Goal: Task Accomplishment & Management: Complete application form

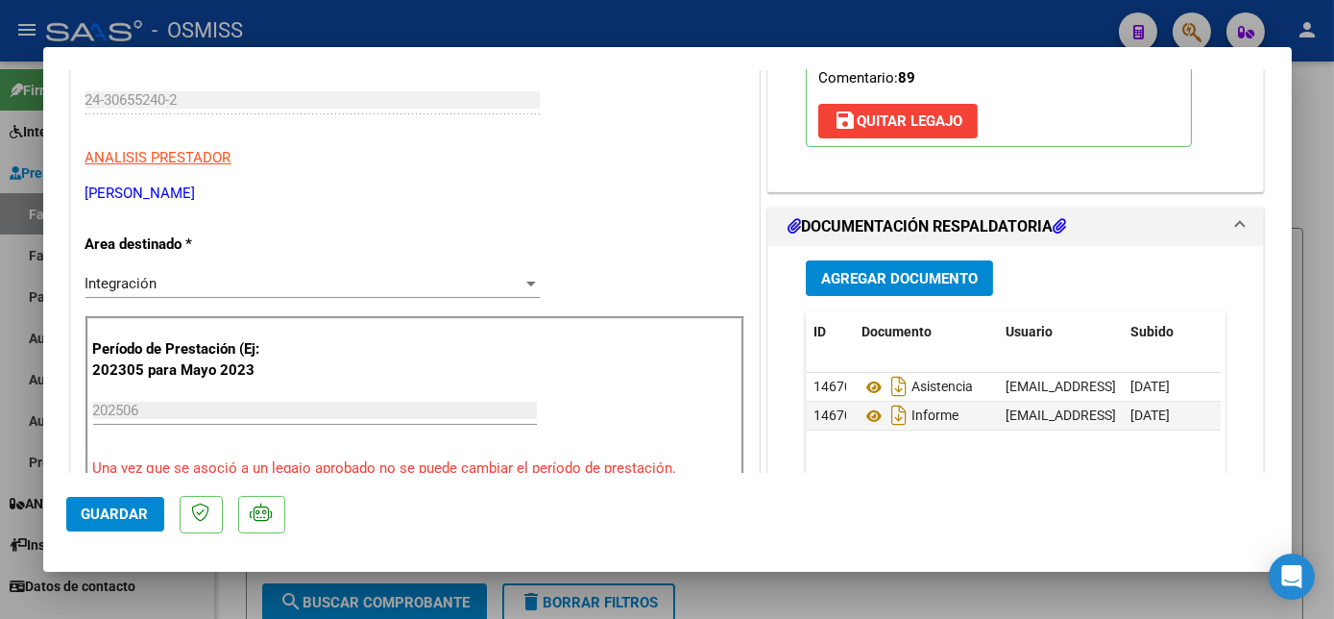
click at [178, 592] on div at bounding box center [667, 309] width 1334 height 619
type input "$ 0,00"
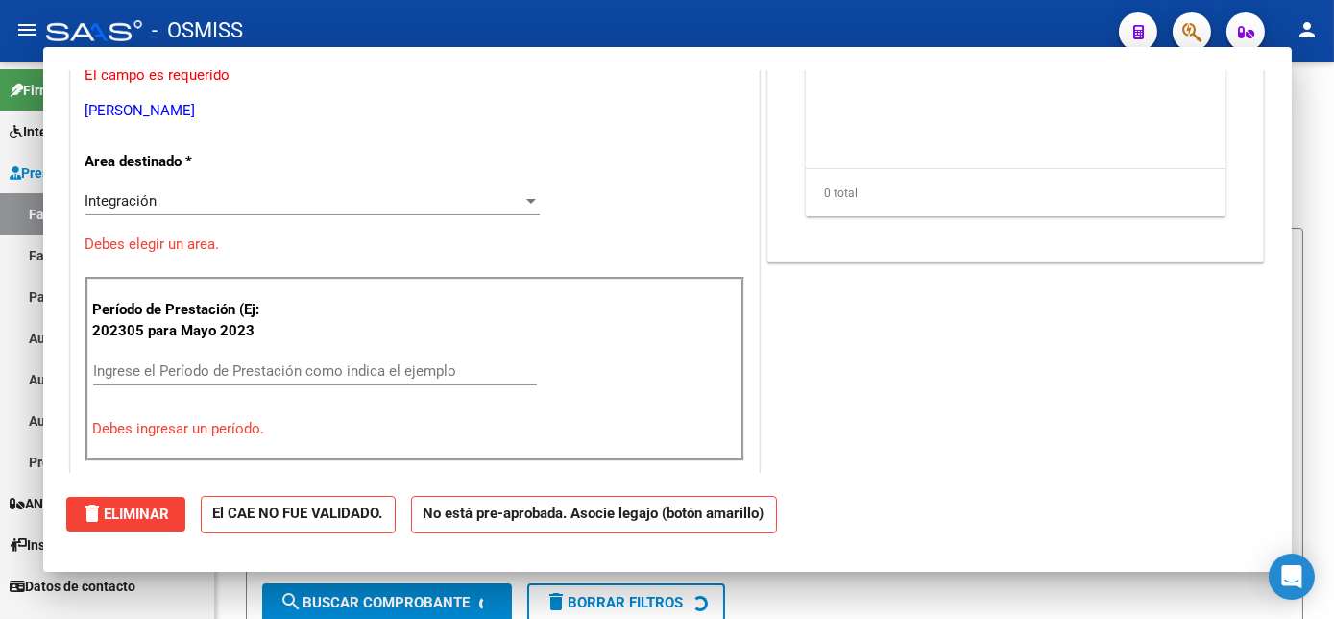
scroll to position [269, 0]
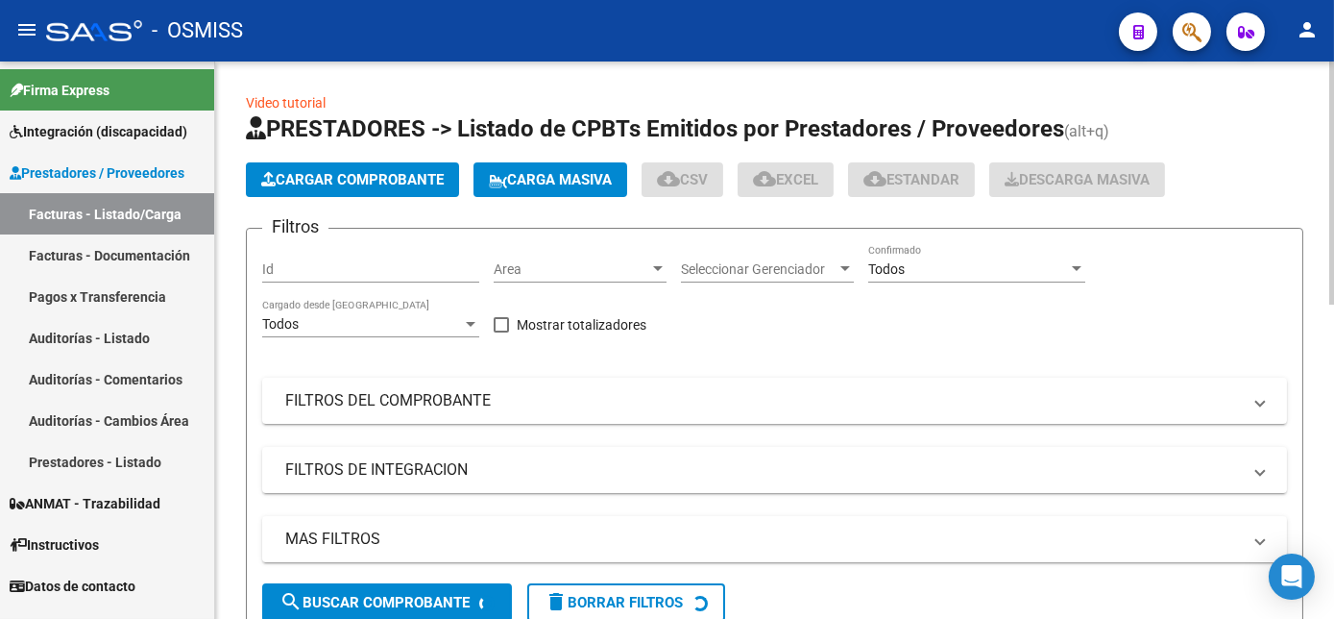
click at [406, 180] on span "Cargar Comprobante" at bounding box center [352, 179] width 183 height 17
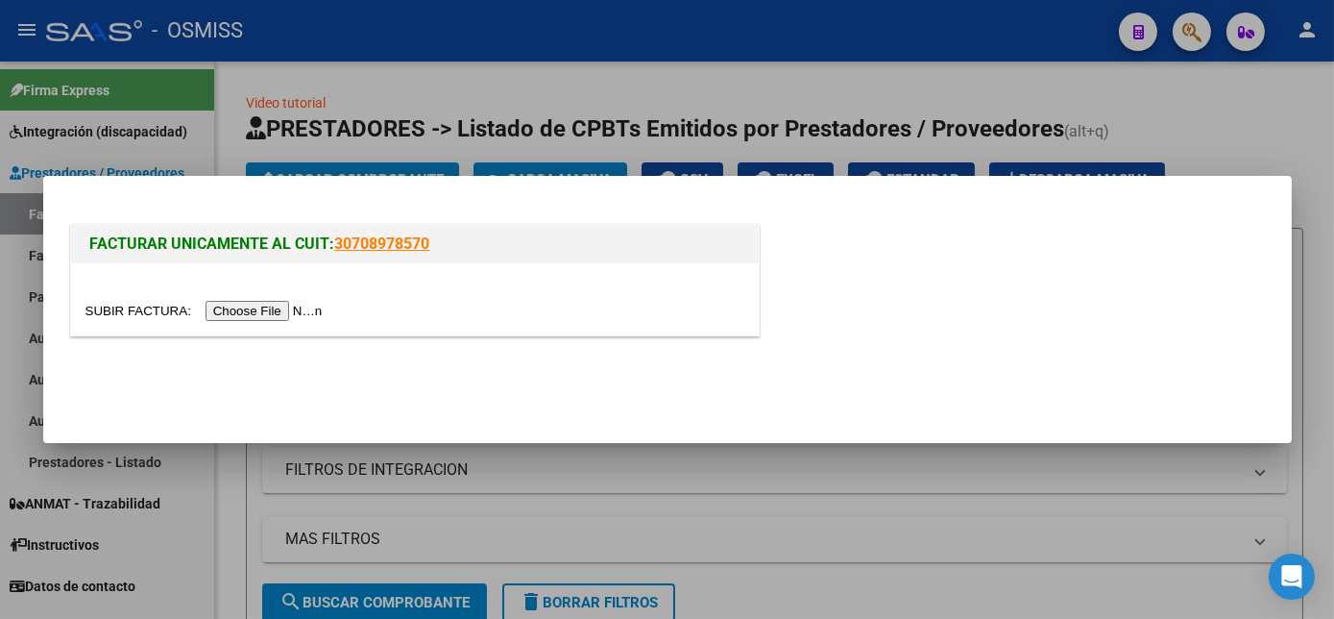
click at [261, 318] on input "file" at bounding box center [207, 311] width 243 height 20
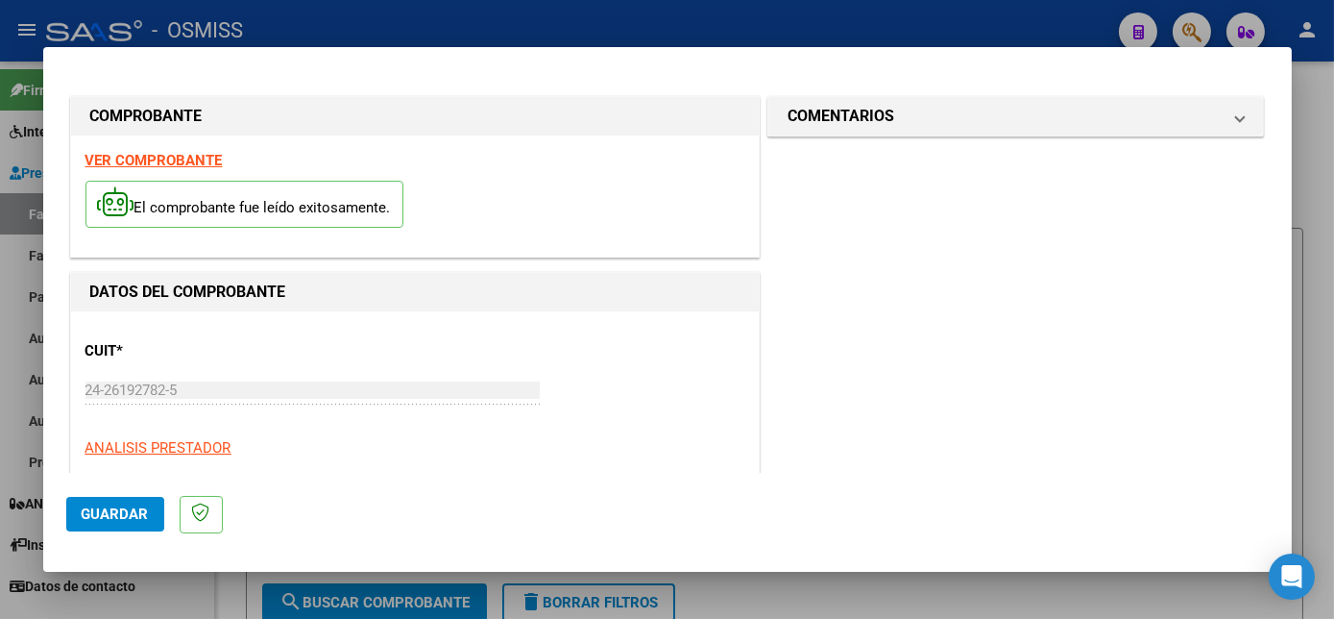
scroll to position [302, 0]
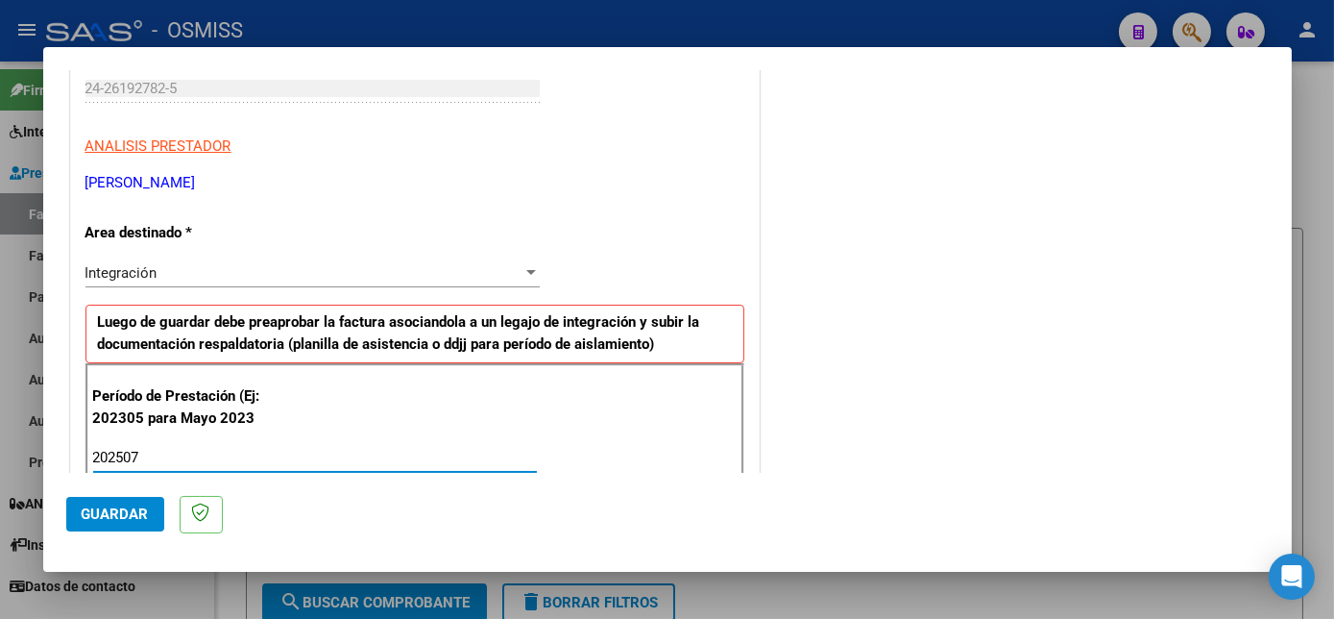
type input "202507"
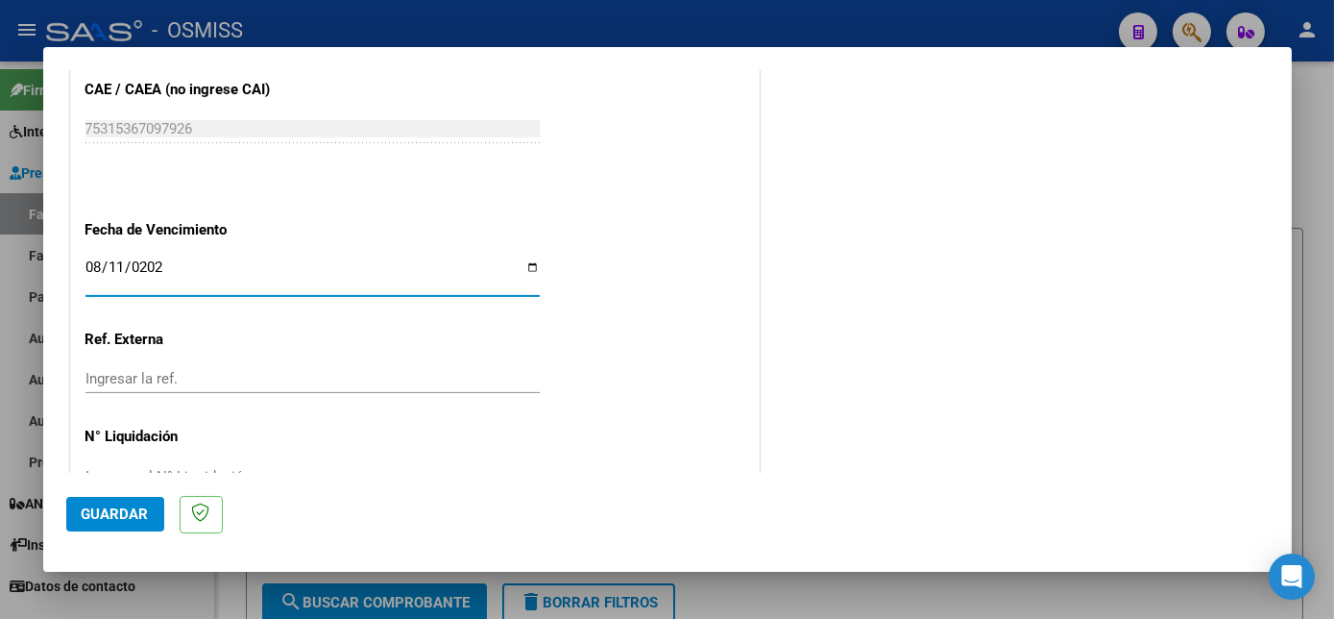
type input "[DATE]"
click at [137, 514] on span "Guardar" at bounding box center [115, 513] width 67 height 17
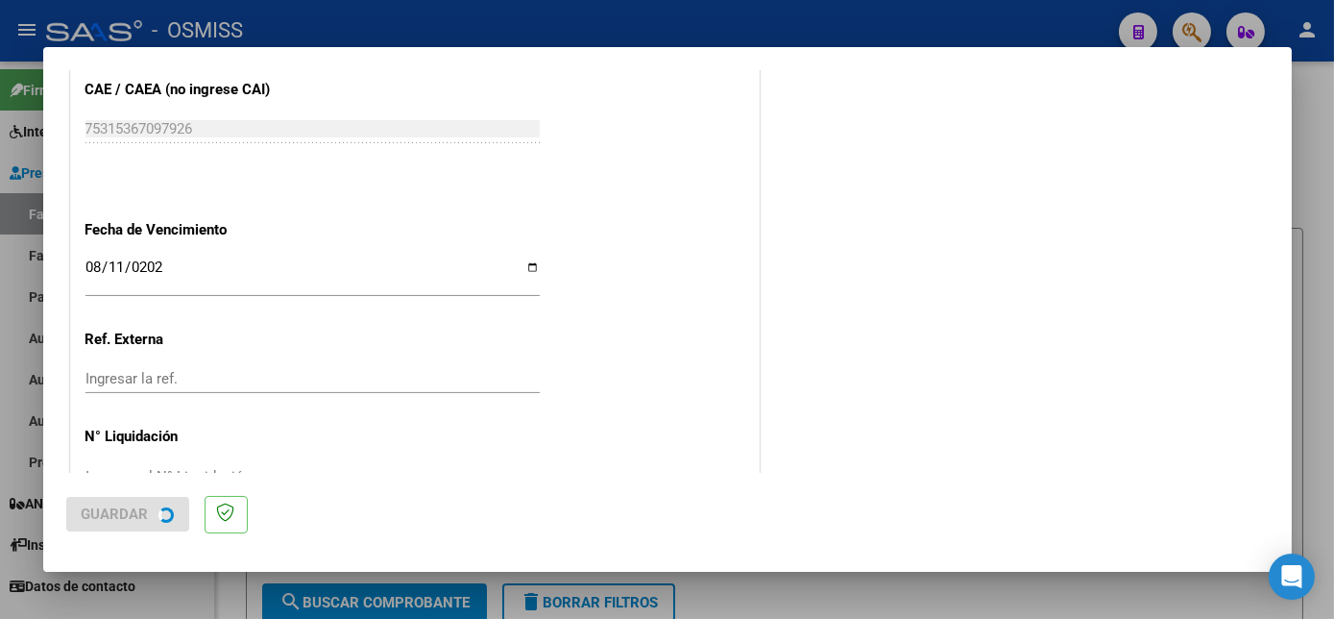
scroll to position [0, 0]
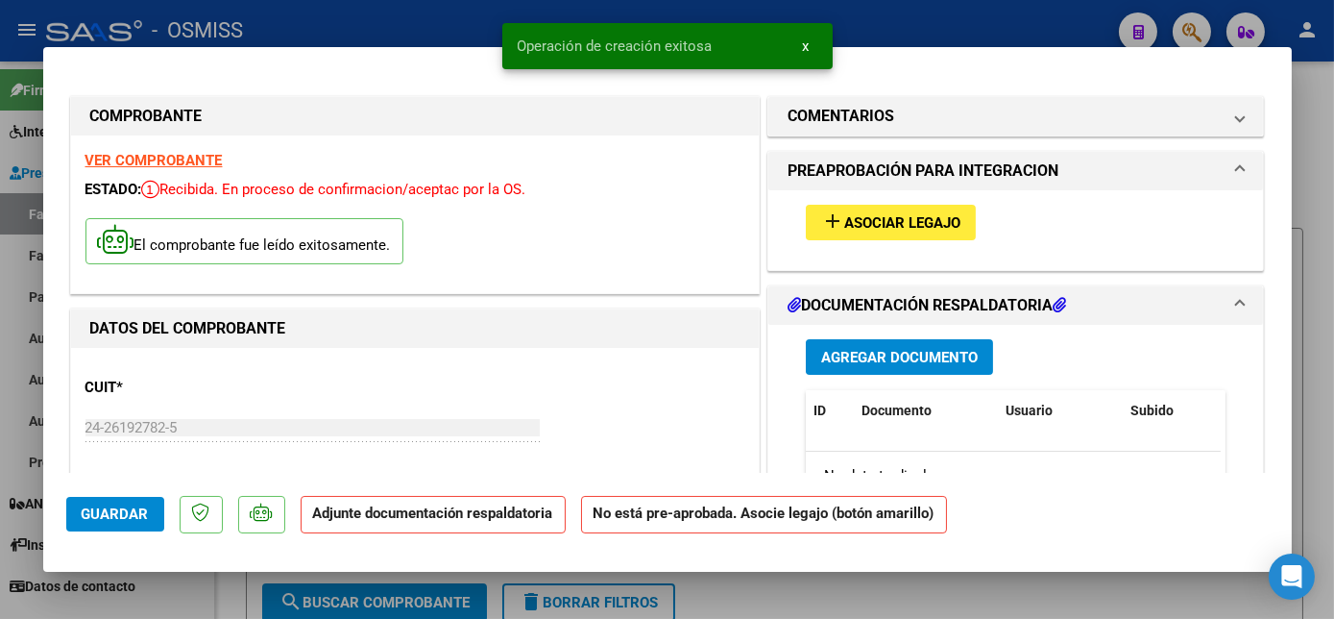
click at [890, 227] on span "Asociar Legajo" at bounding box center [902, 222] width 116 height 17
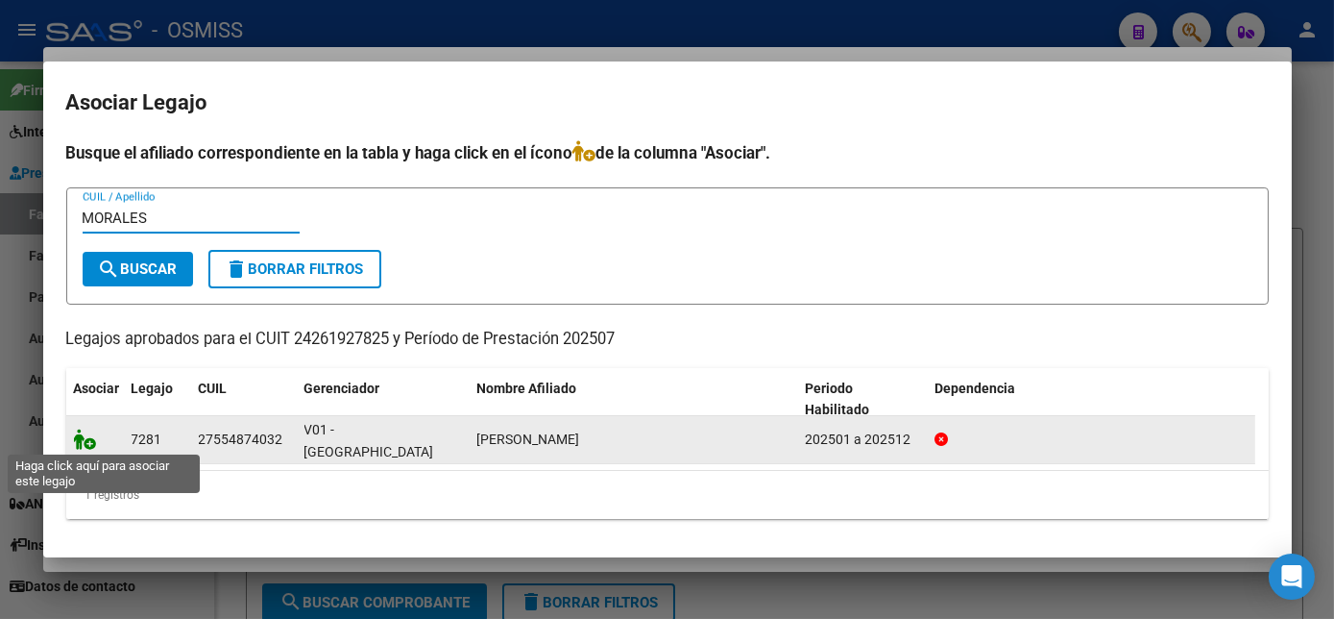
type input "MORALES"
click at [82, 446] on icon at bounding box center [85, 438] width 23 height 21
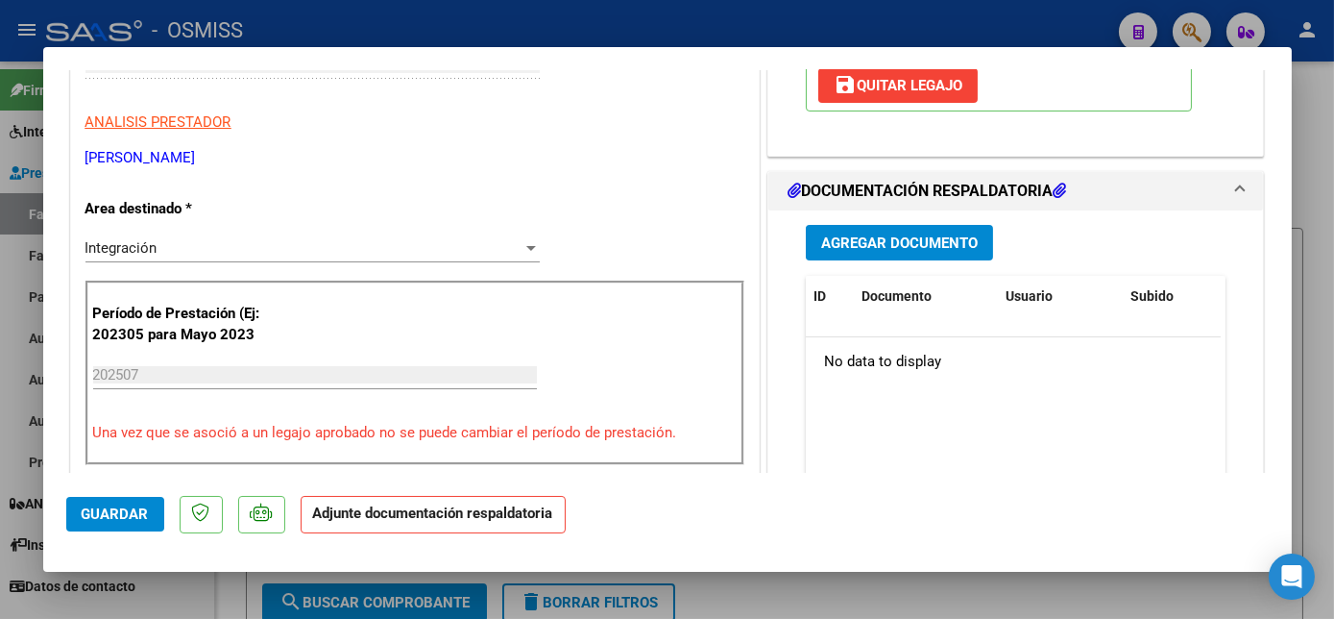
scroll to position [363, 0]
click at [921, 238] on span "Agregar Documento" at bounding box center [899, 242] width 157 height 17
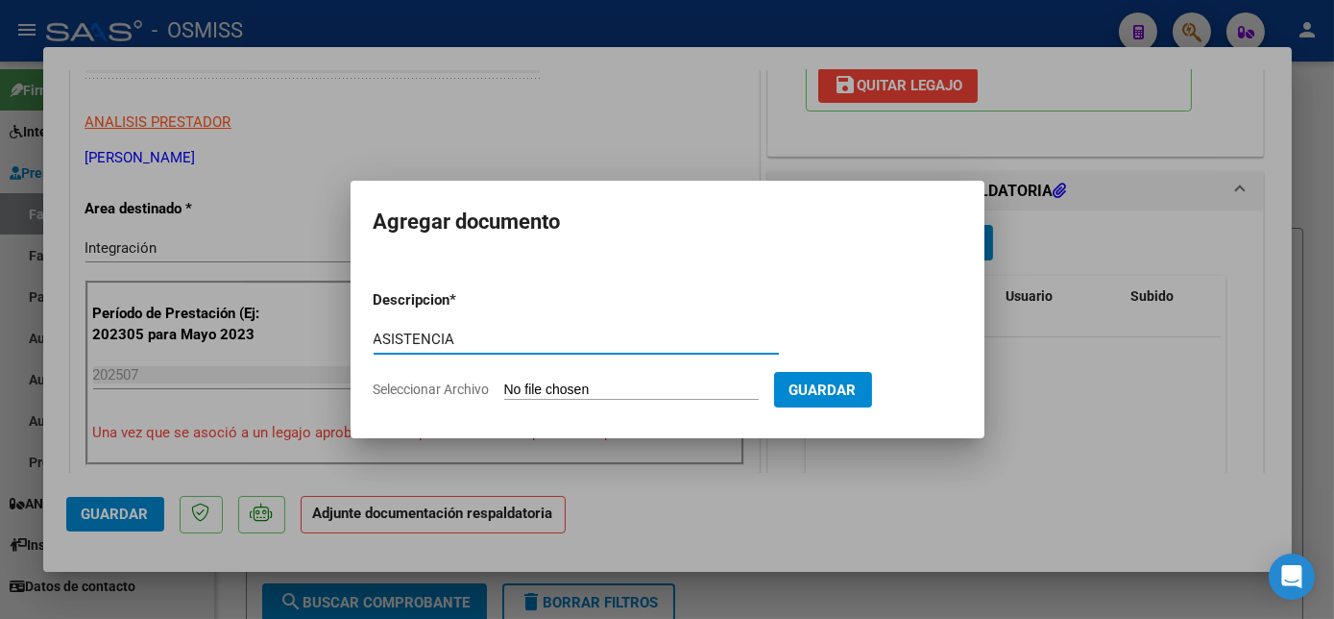
type input "ASISTENCIA"
click at [632, 393] on input "Seleccionar Archivo" at bounding box center [631, 390] width 255 height 18
type input "C:\fakepath\ASIST.XIOMI 07 - [PERSON_NAME].pdf"
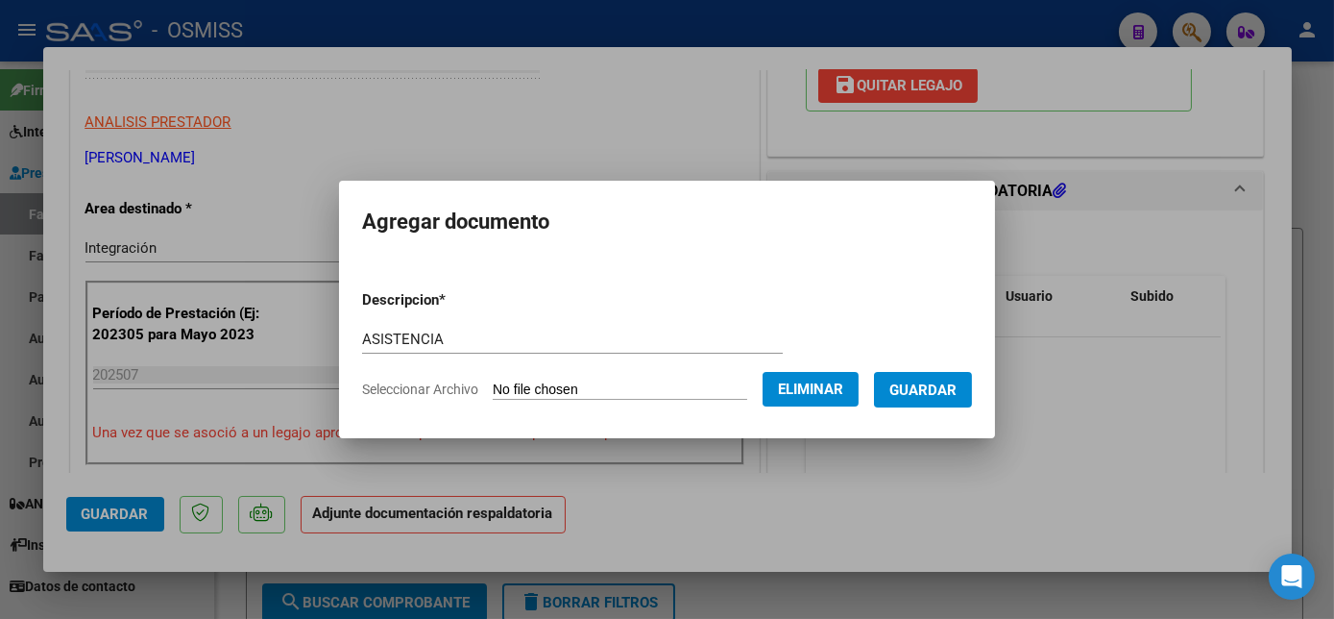
click at [950, 394] on span "Guardar" at bounding box center [923, 389] width 67 height 17
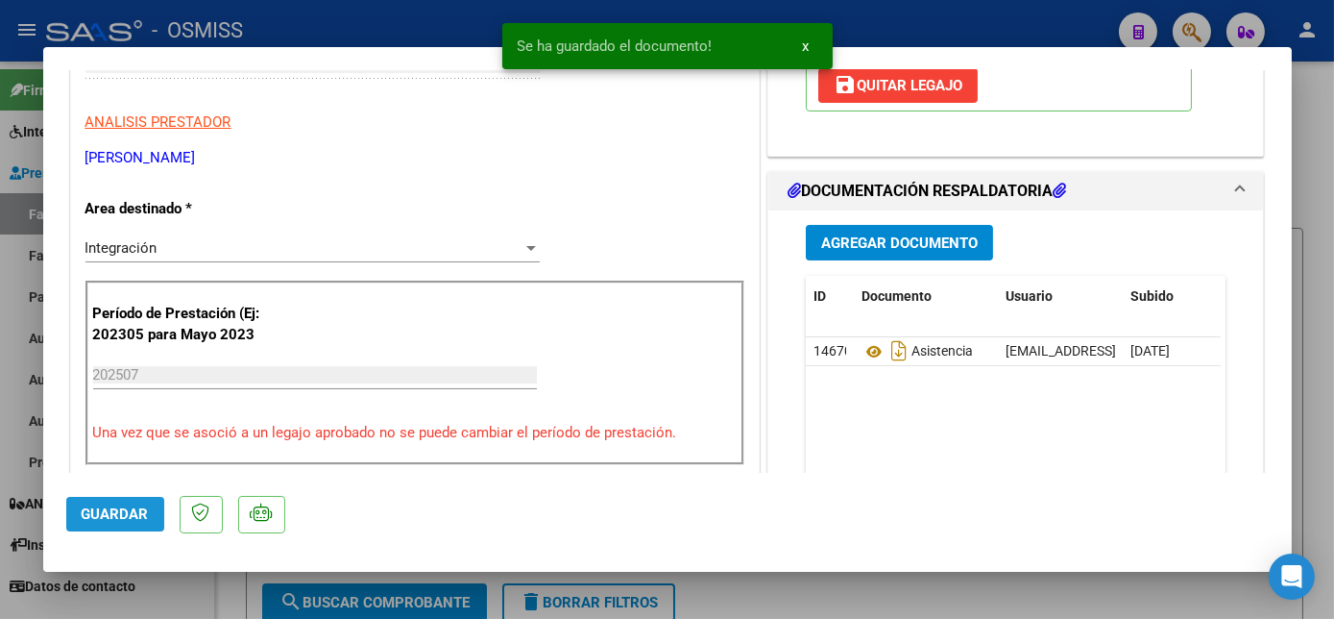
click at [116, 517] on span "Guardar" at bounding box center [115, 513] width 67 height 17
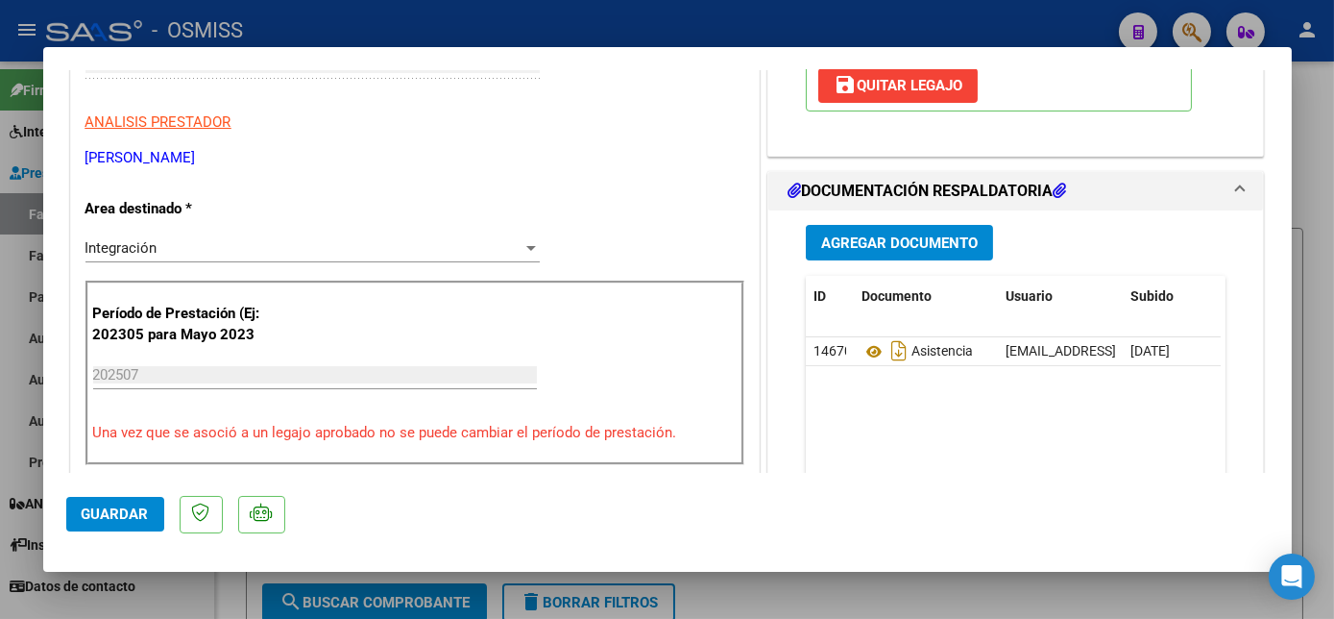
click at [160, 586] on div at bounding box center [667, 309] width 1334 height 619
type input "$ 0,00"
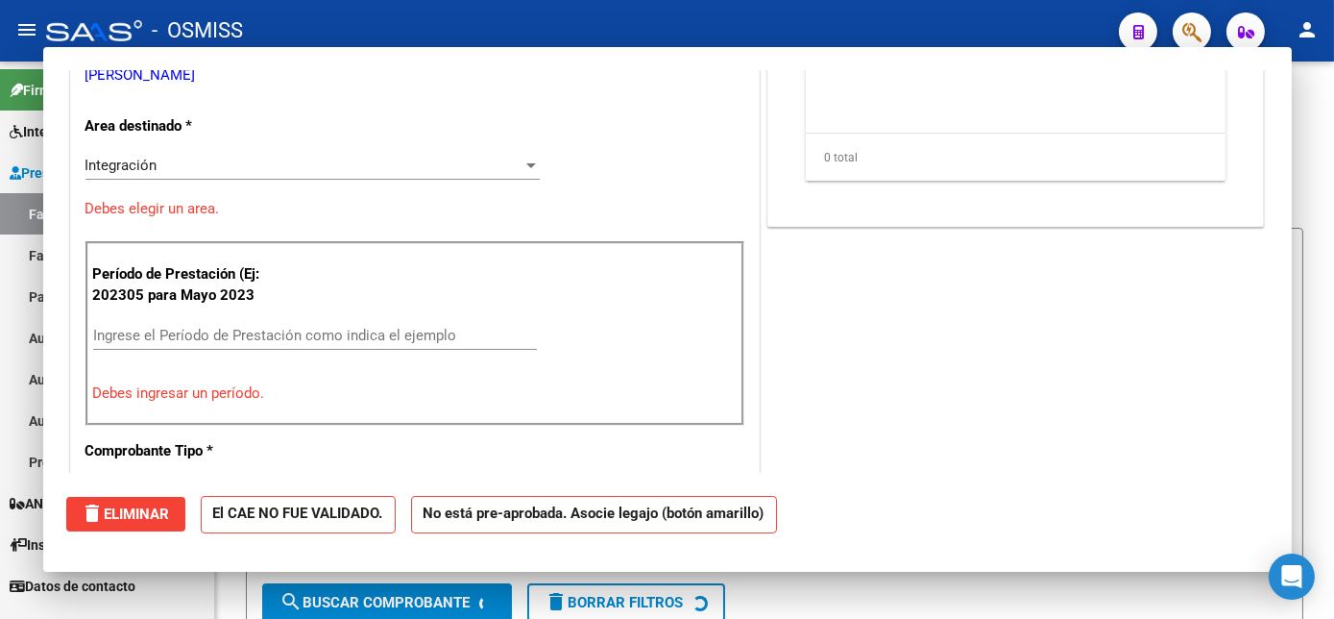
scroll to position [305, 0]
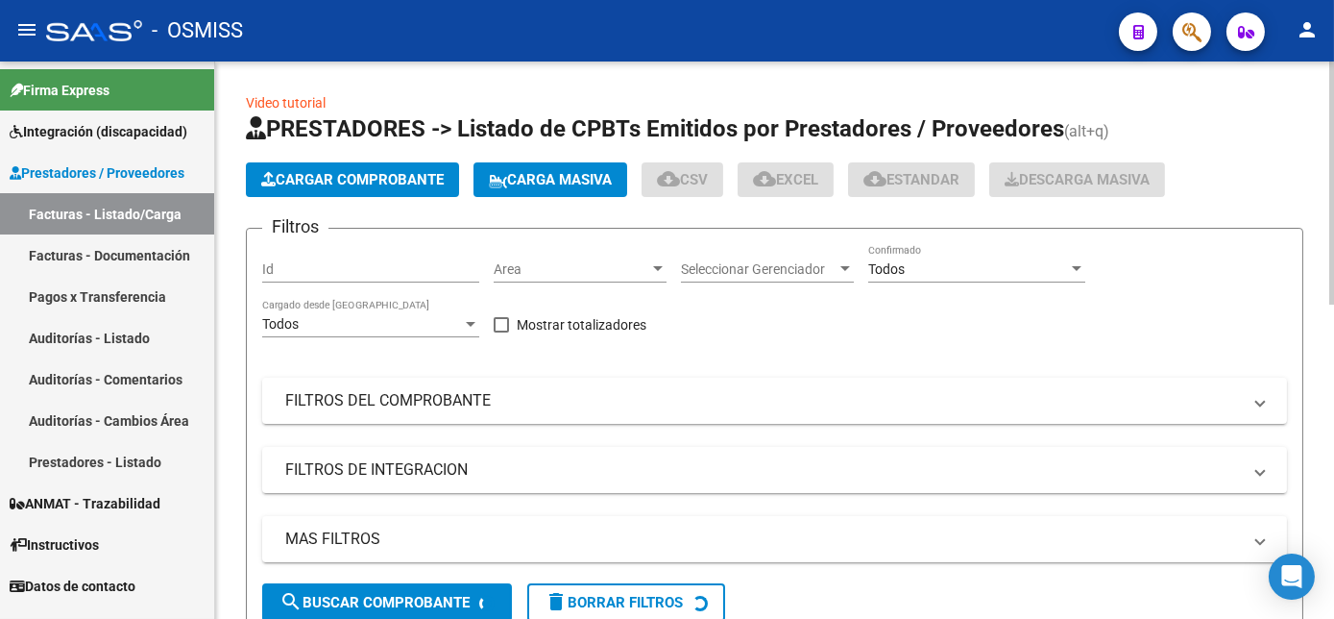
click at [328, 179] on span "Cargar Comprobante" at bounding box center [352, 179] width 183 height 17
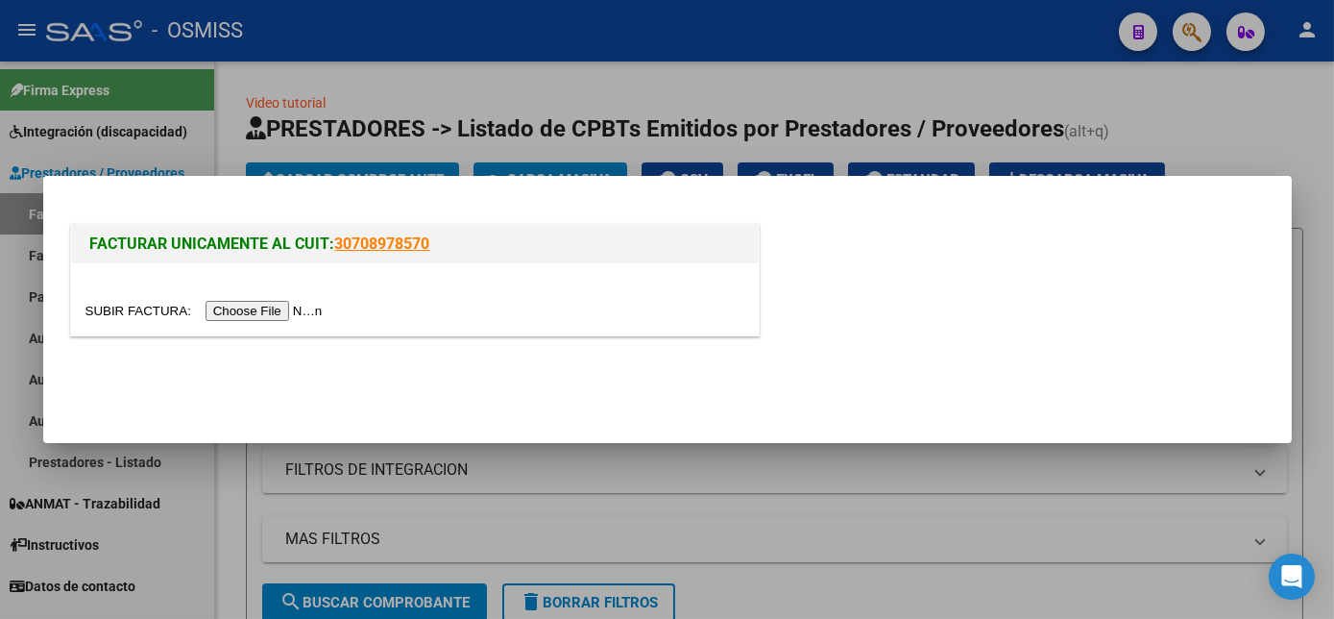
click at [259, 306] on input "file" at bounding box center [207, 311] width 243 height 20
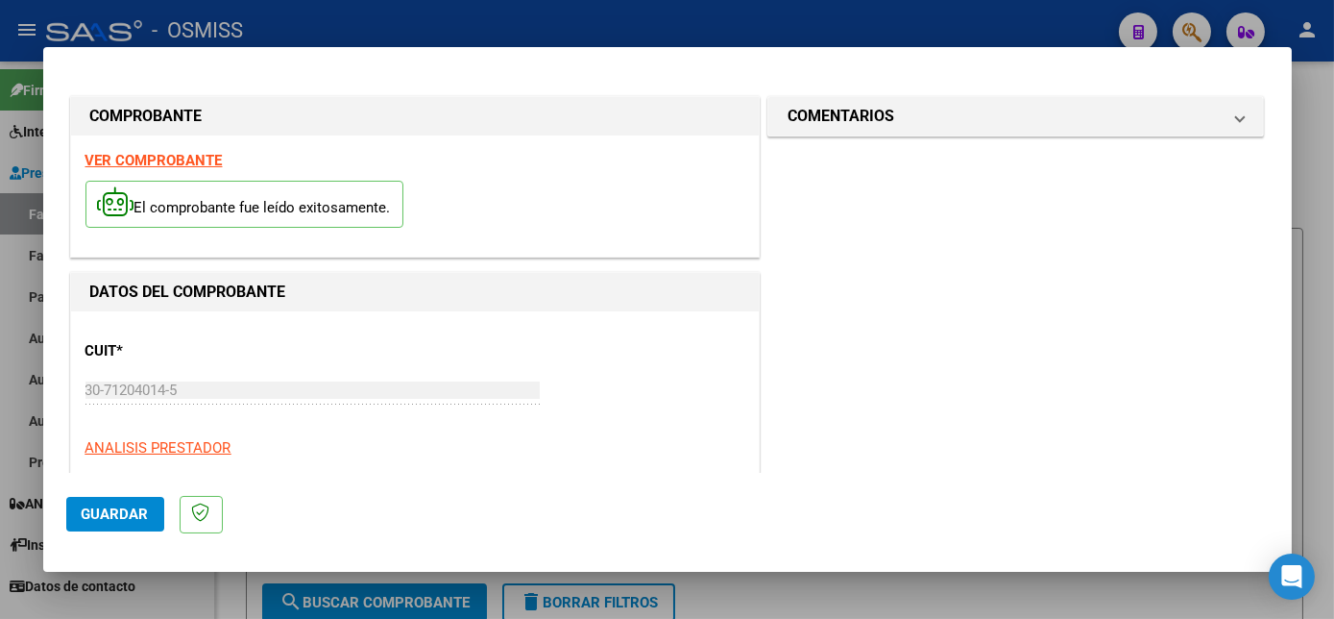
scroll to position [302, 0]
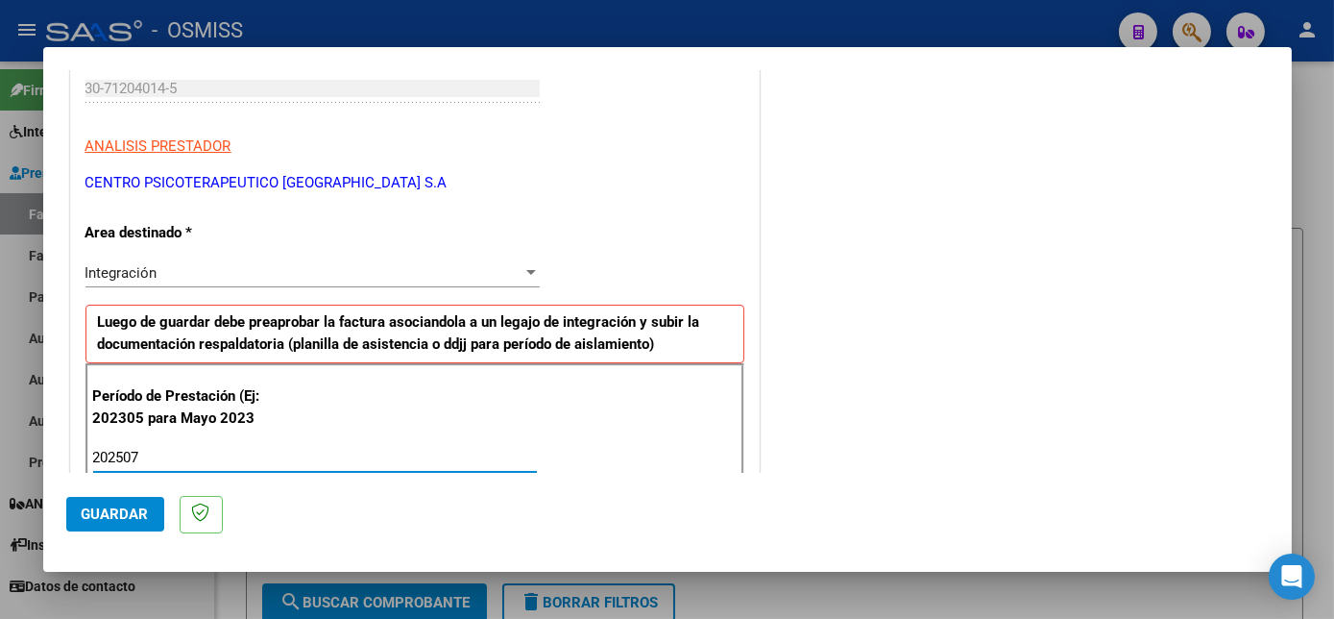
type input "202507"
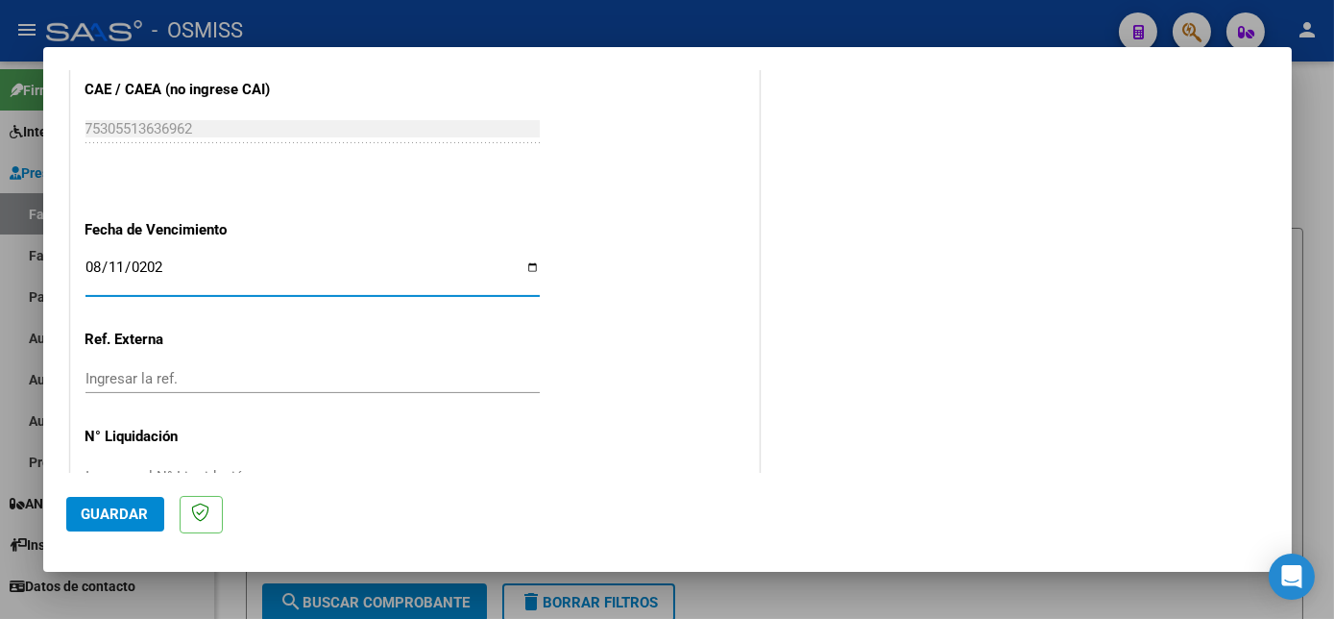
type input "[DATE]"
click at [138, 503] on button "Guardar" at bounding box center [115, 514] width 98 height 35
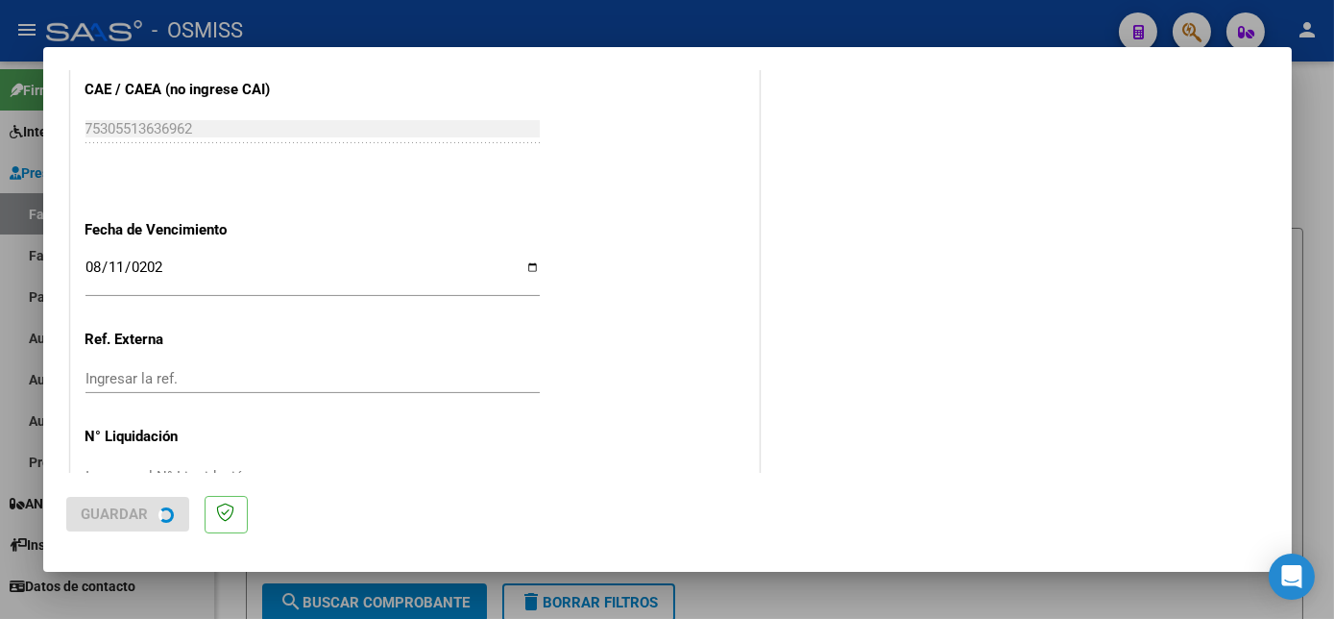
scroll to position [0, 0]
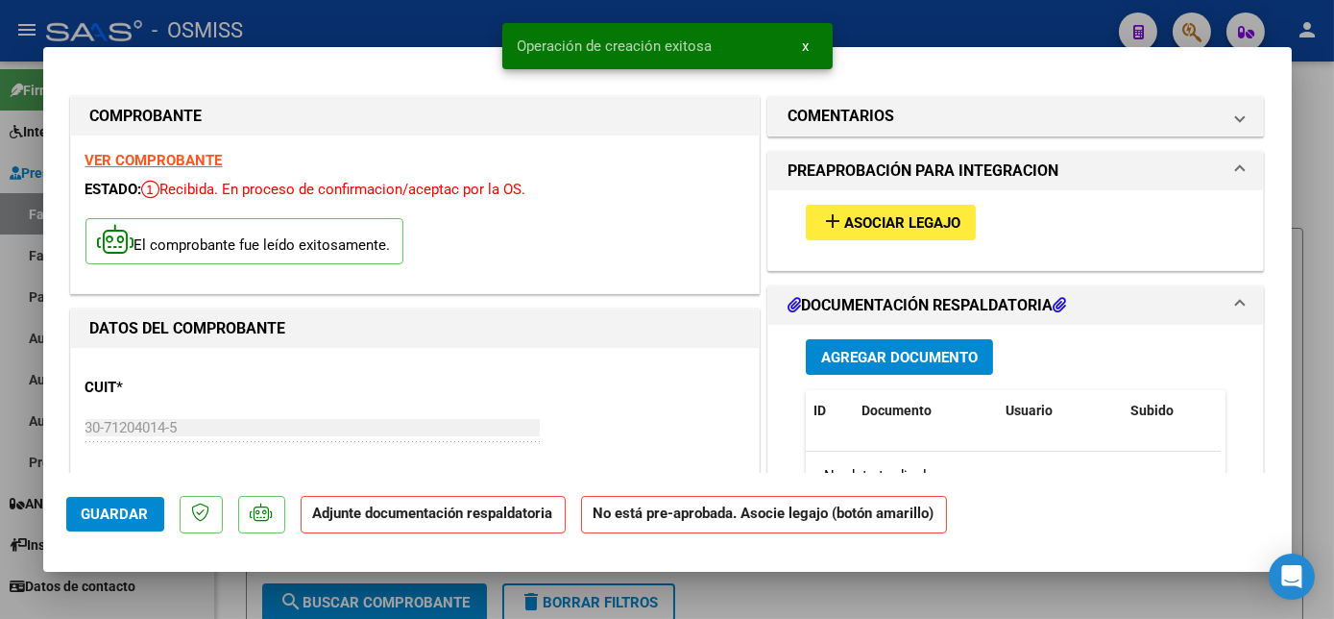
click at [924, 222] on span "Asociar Legajo" at bounding box center [902, 222] width 116 height 17
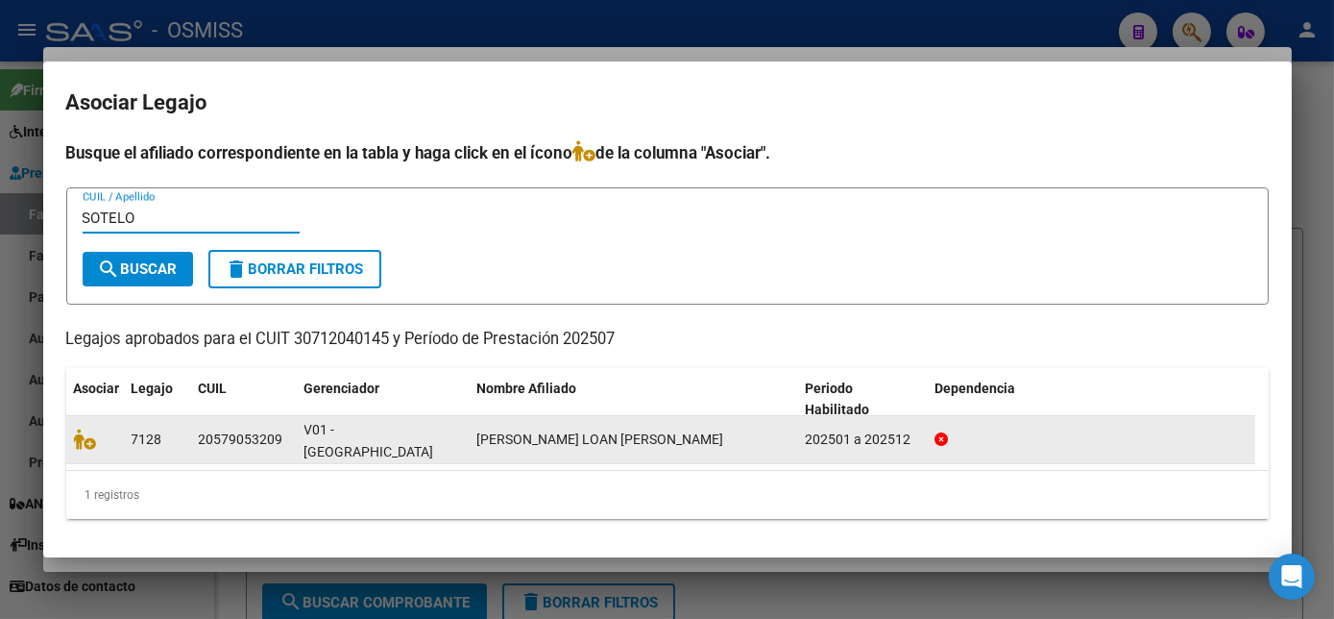
type input "SOTELO"
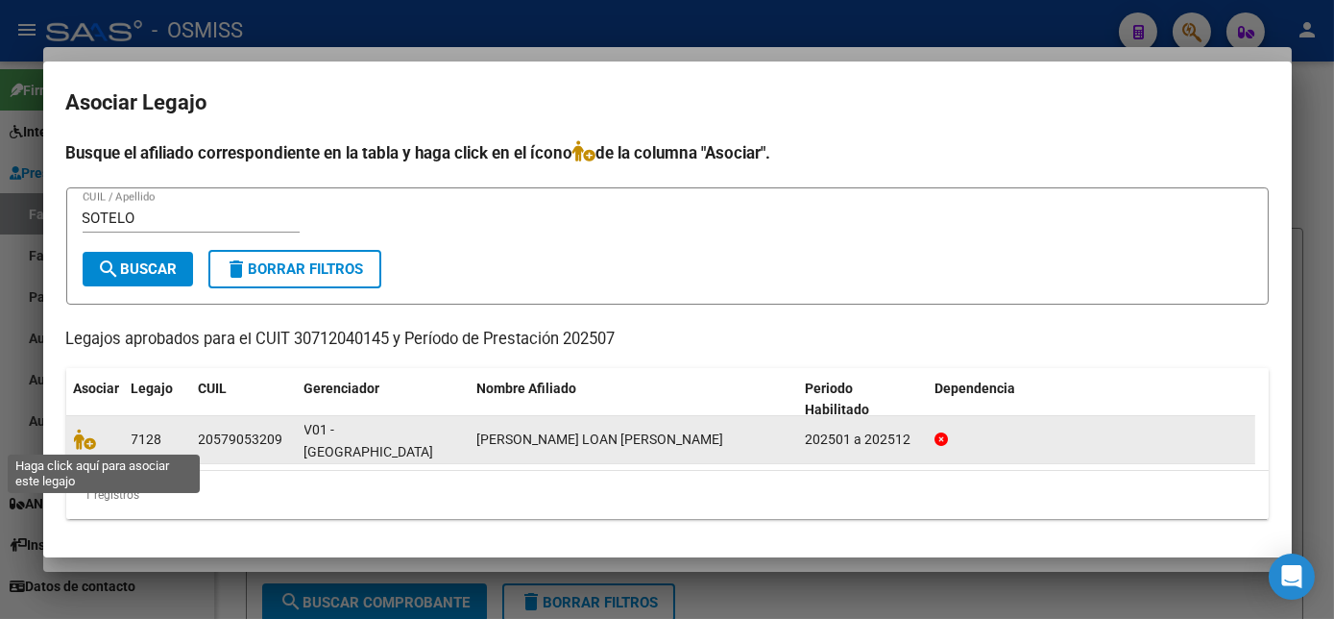
click at [85, 428] on icon at bounding box center [85, 438] width 23 height 21
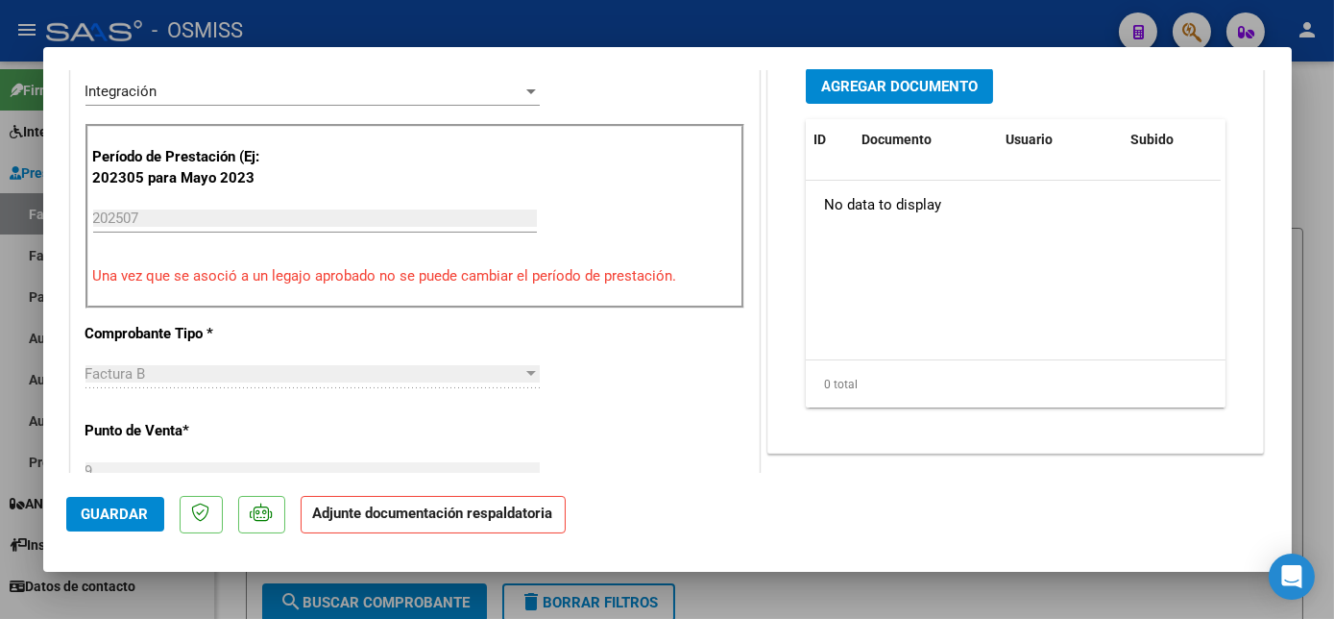
scroll to position [529, 0]
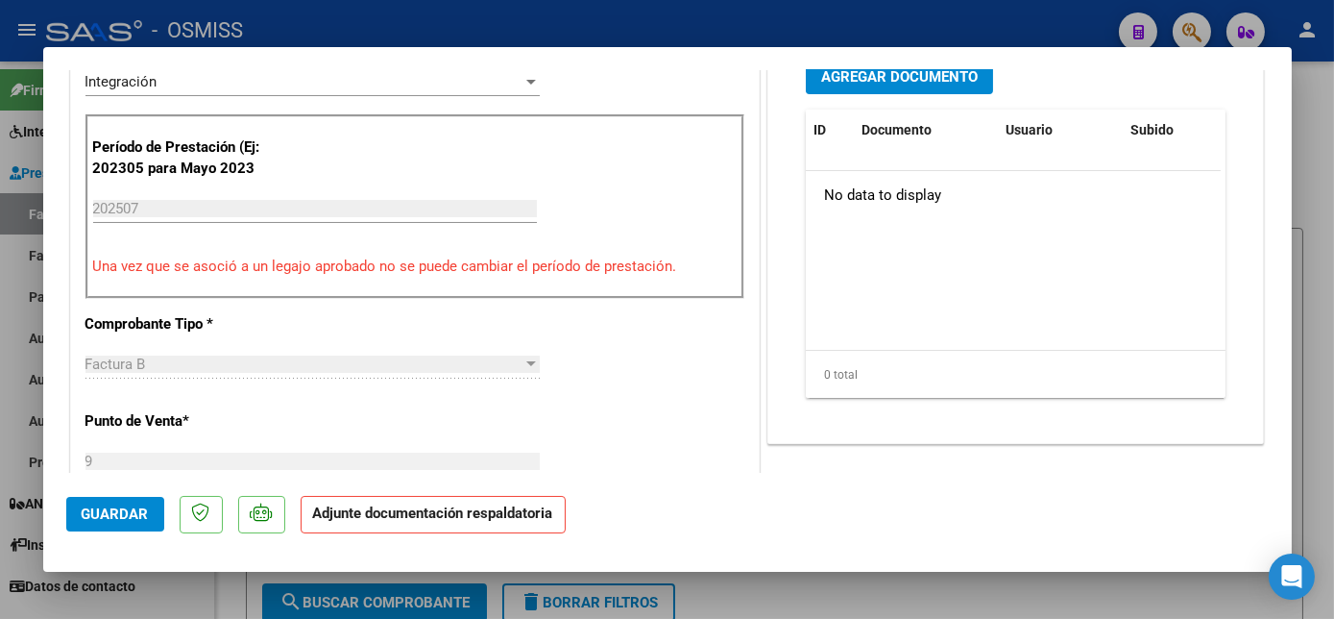
click at [947, 79] on span "Agregar Documento" at bounding box center [899, 76] width 157 height 17
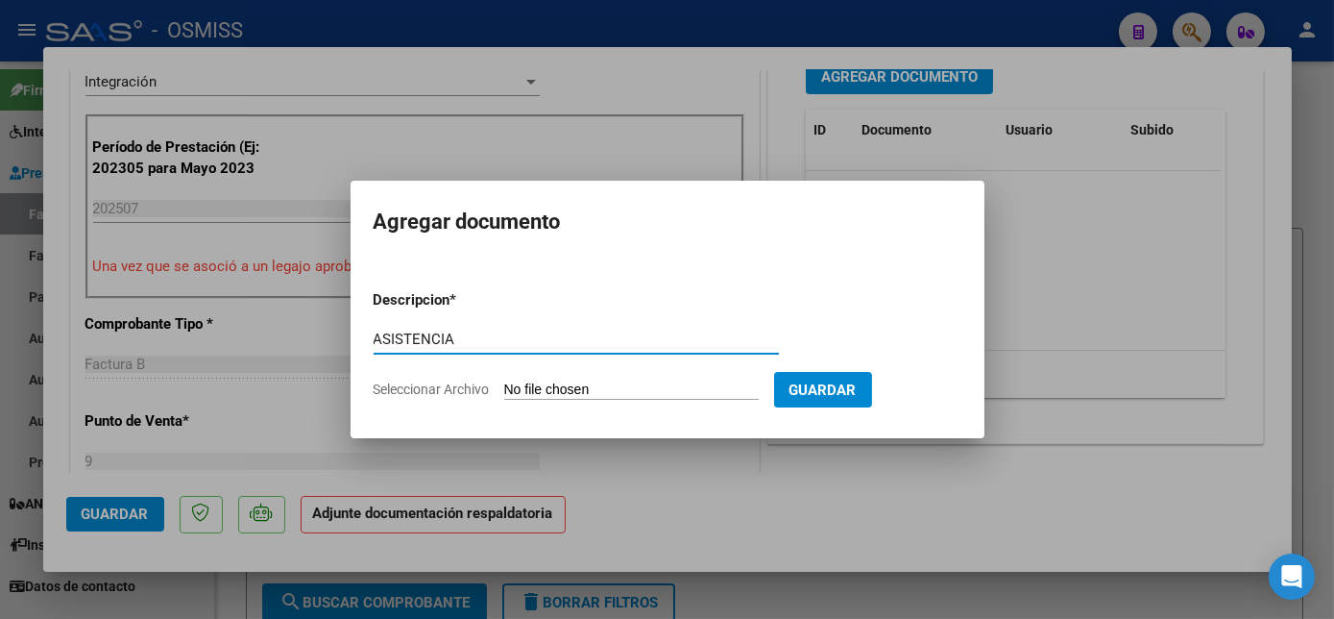
type input "ASISTENCIA"
click at [589, 389] on input "Seleccionar Archivo" at bounding box center [631, 390] width 255 height 18
type input "C:\fakepath\6 [PERSON_NAME] Loan Planillas Asist Integracion [DATE] - CPBA Cont…"
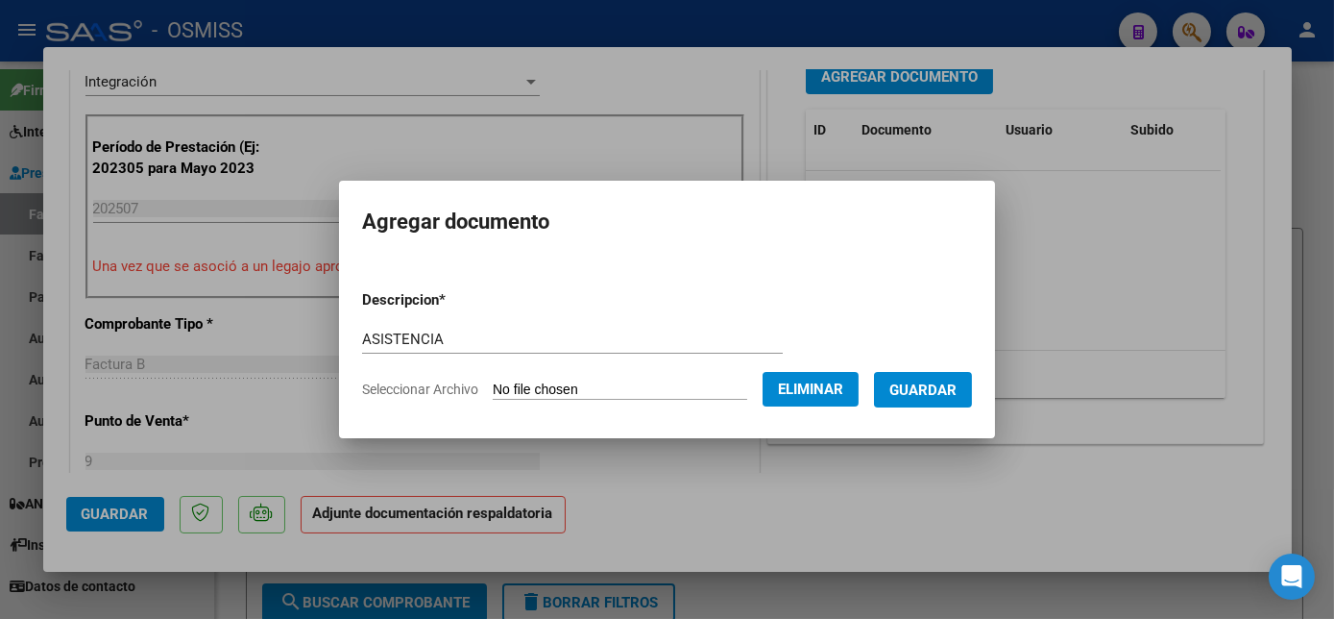
click at [947, 393] on span "Guardar" at bounding box center [923, 389] width 67 height 17
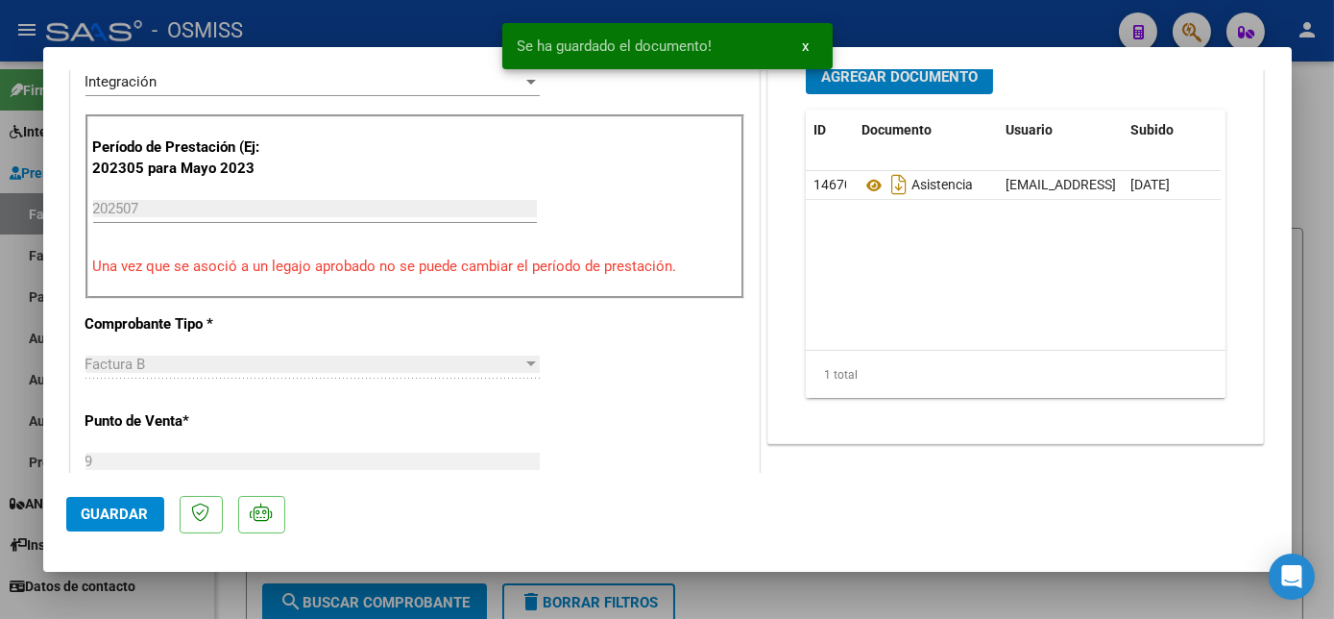
scroll to position [515, 0]
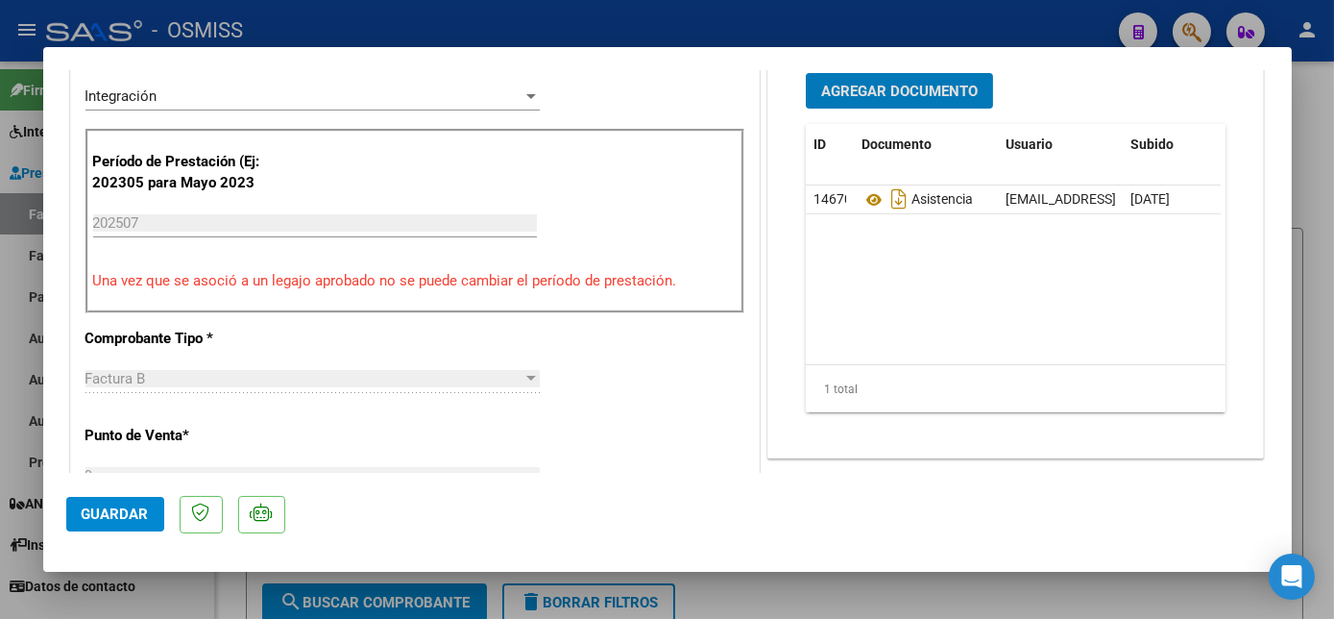
click at [1088, 286] on datatable-body "146706 Asistencia [EMAIL_ADDRESS][DOMAIN_NAME] - [PERSON_NAME] [DATE]" at bounding box center [1013, 274] width 415 height 179
click at [130, 507] on span "Guardar" at bounding box center [115, 513] width 67 height 17
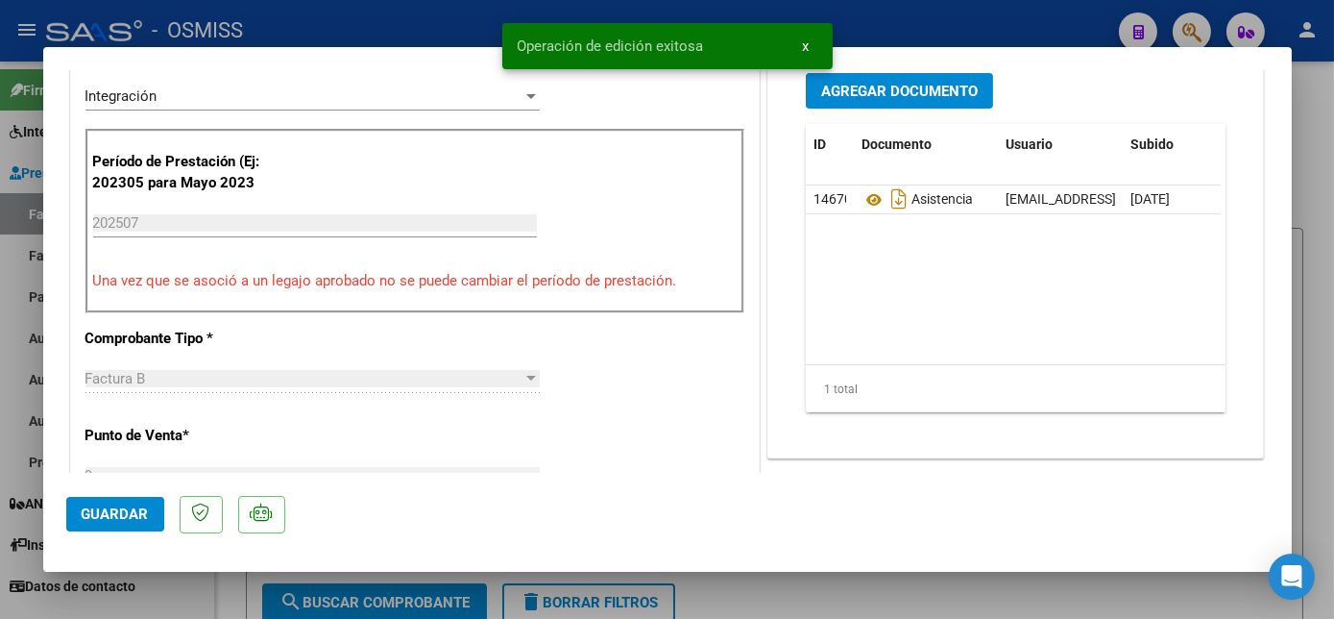
click at [181, 595] on div at bounding box center [667, 309] width 1334 height 619
type input "$ 0,00"
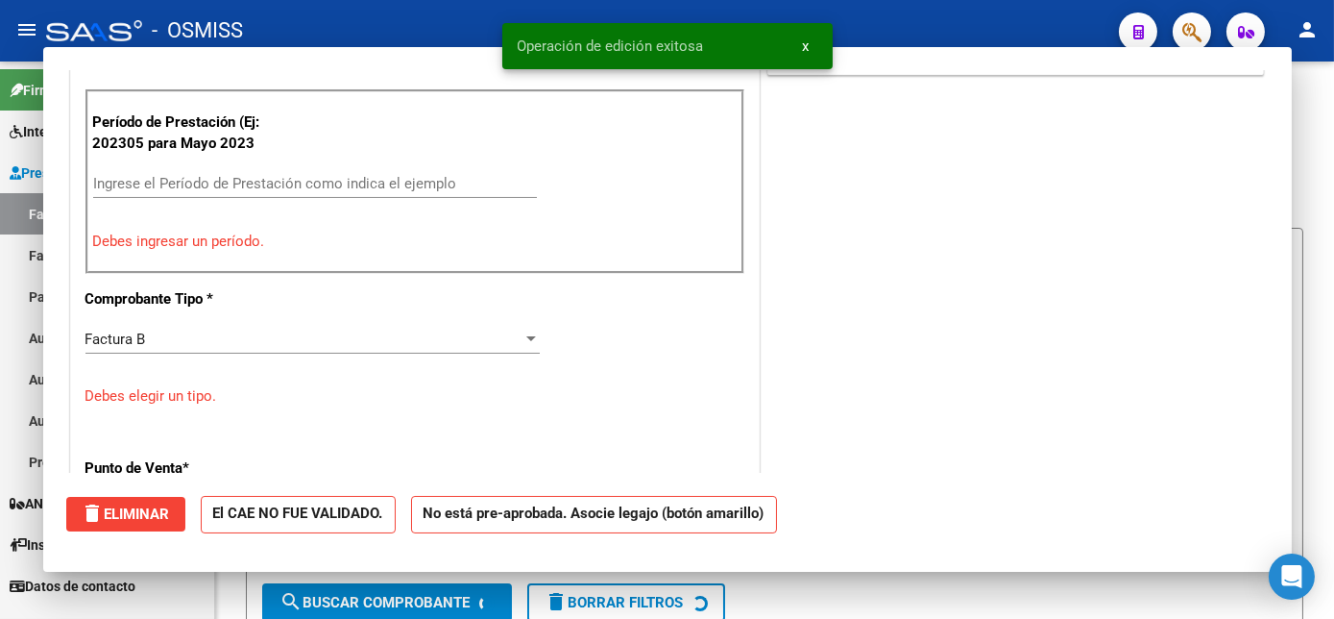
scroll to position [432, 0]
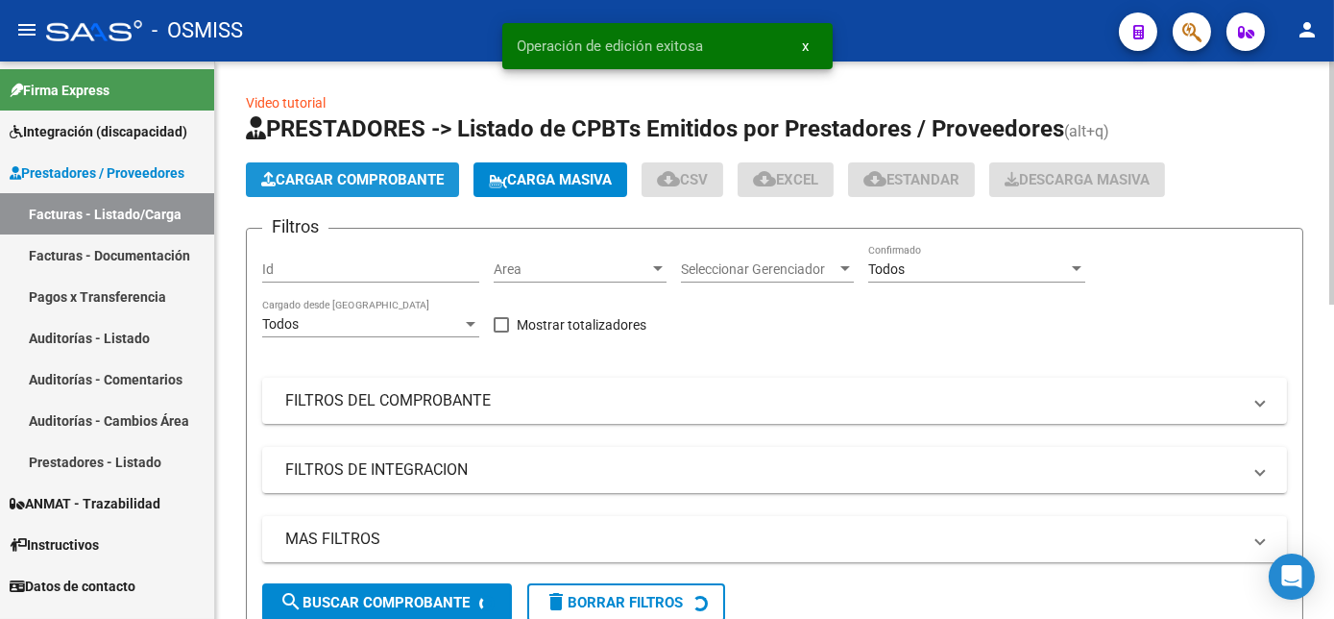
click at [318, 179] on span "Cargar Comprobante" at bounding box center [352, 179] width 183 height 17
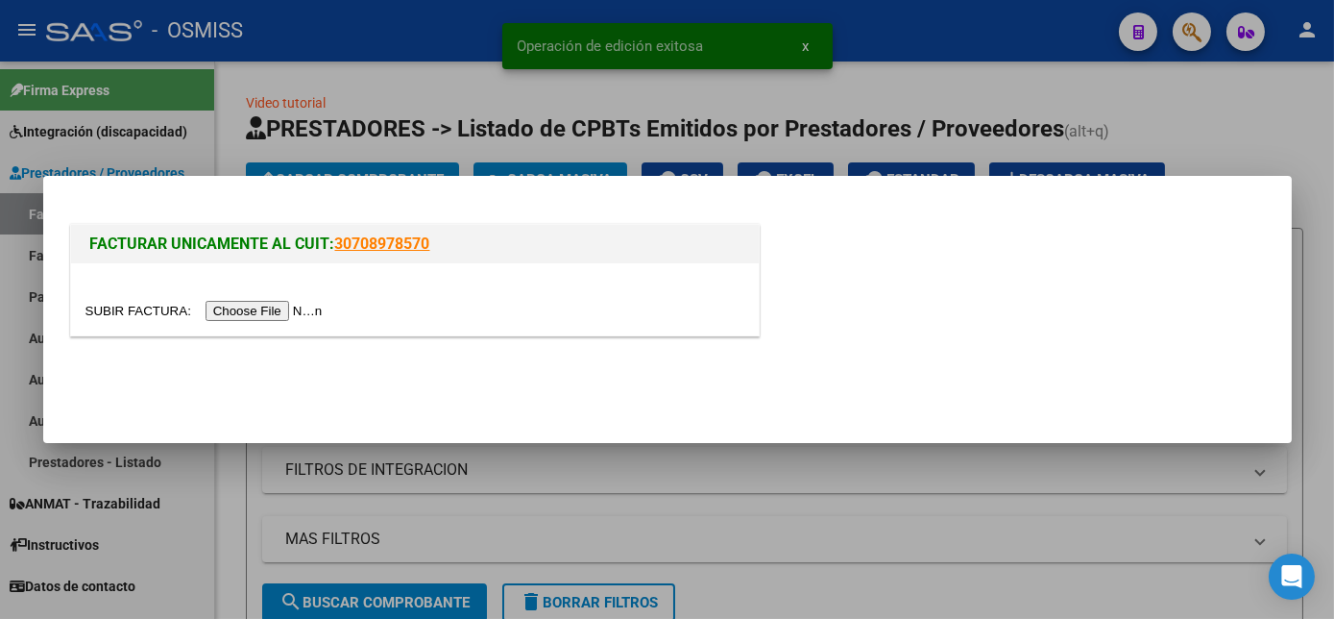
click at [257, 309] on input "file" at bounding box center [207, 311] width 243 height 20
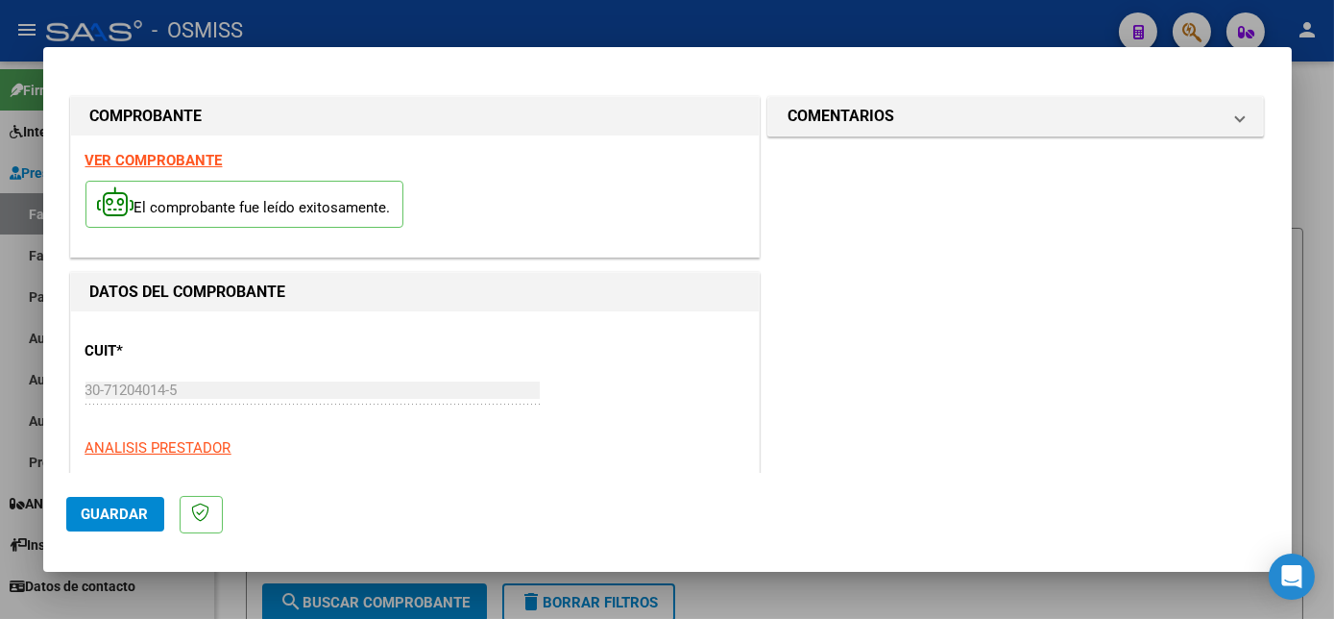
scroll to position [302, 0]
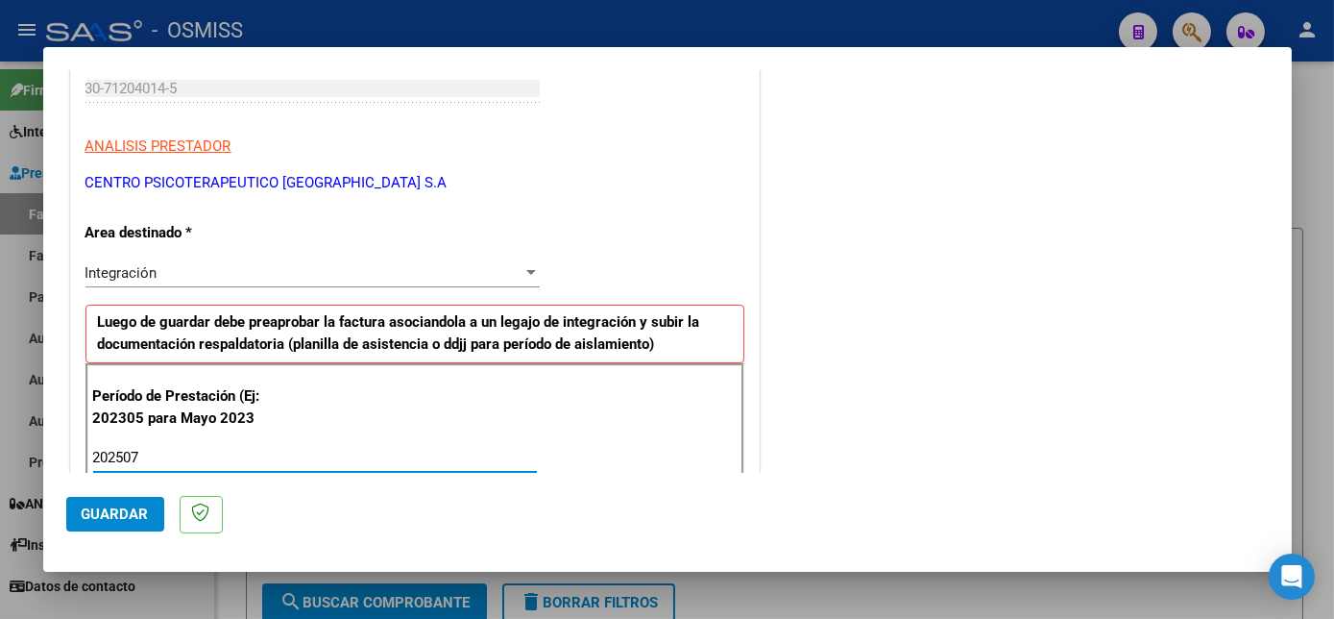
type input "202507"
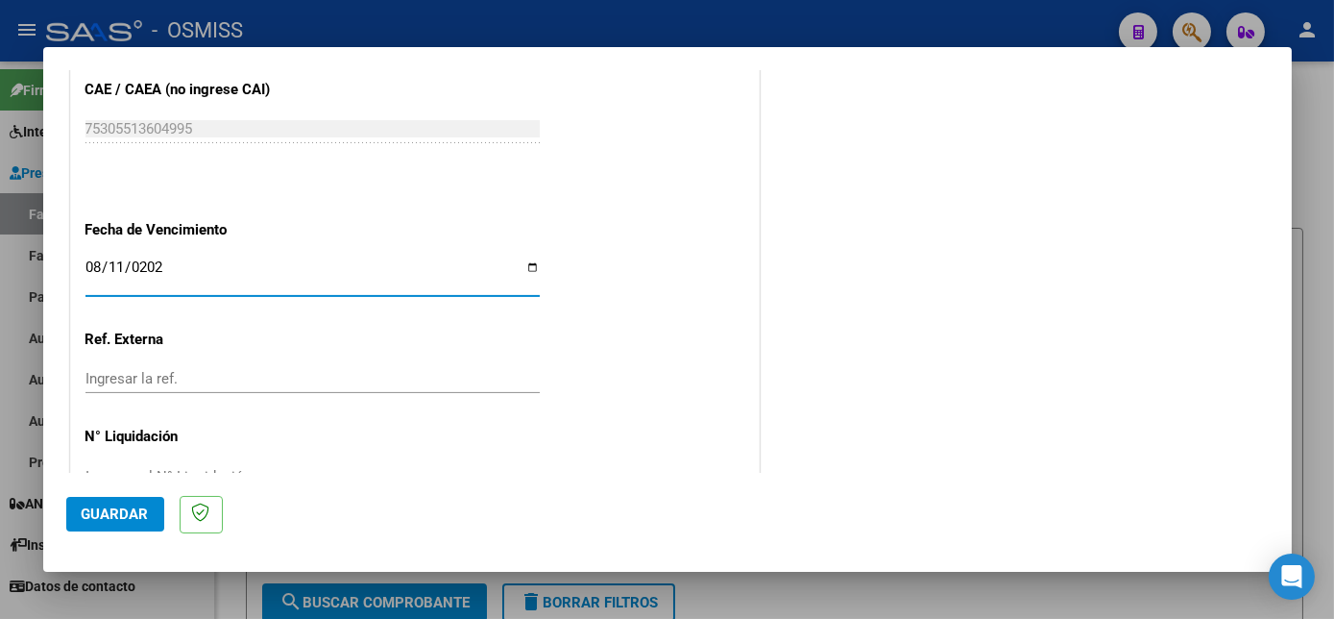
type input "[DATE]"
click at [131, 518] on span "Guardar" at bounding box center [115, 513] width 67 height 17
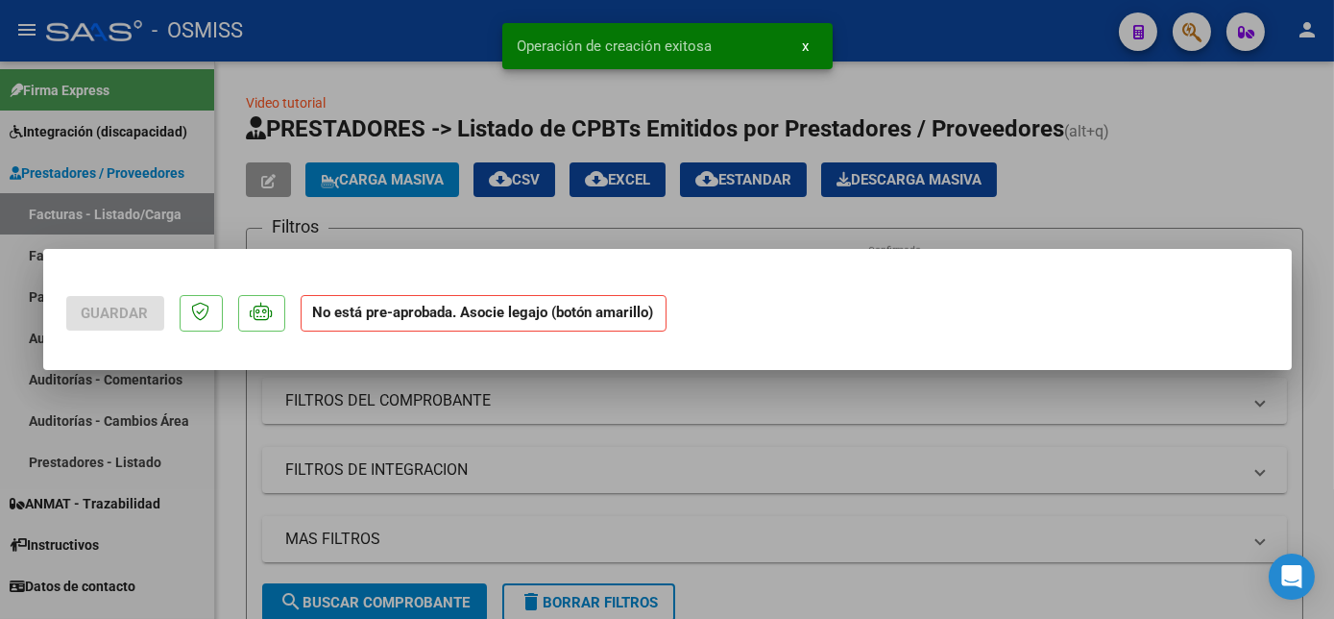
scroll to position [0, 0]
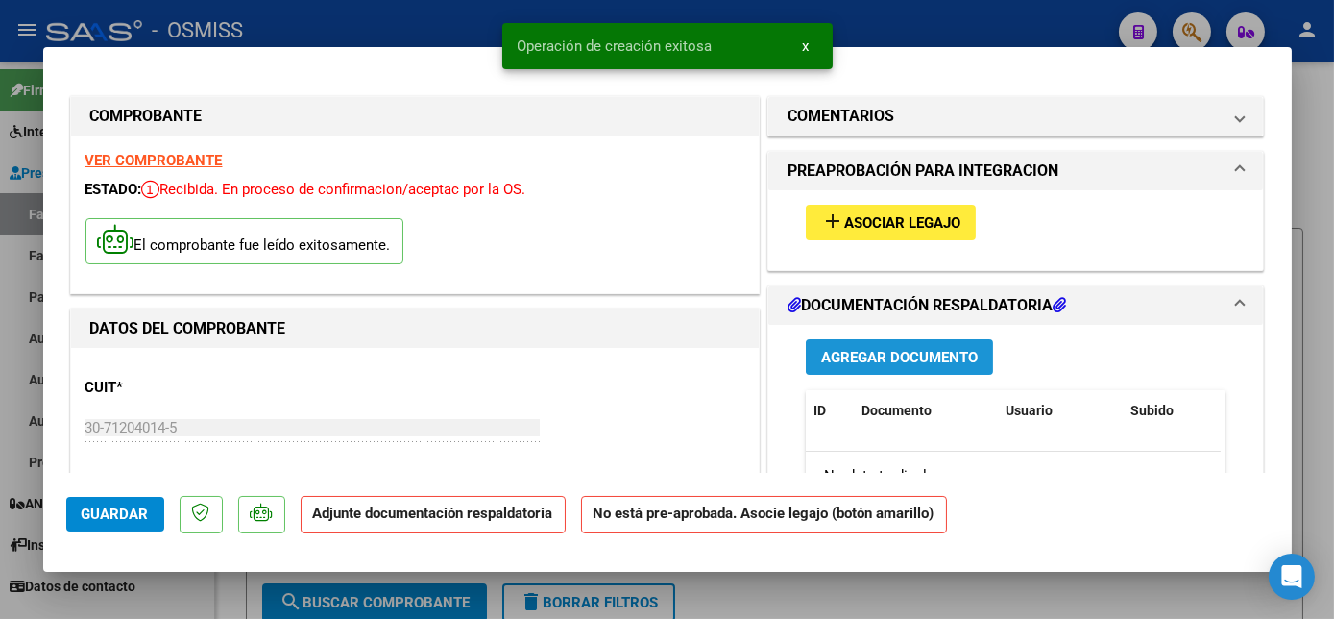
click at [901, 353] on span "Agregar Documento" at bounding box center [899, 357] width 157 height 17
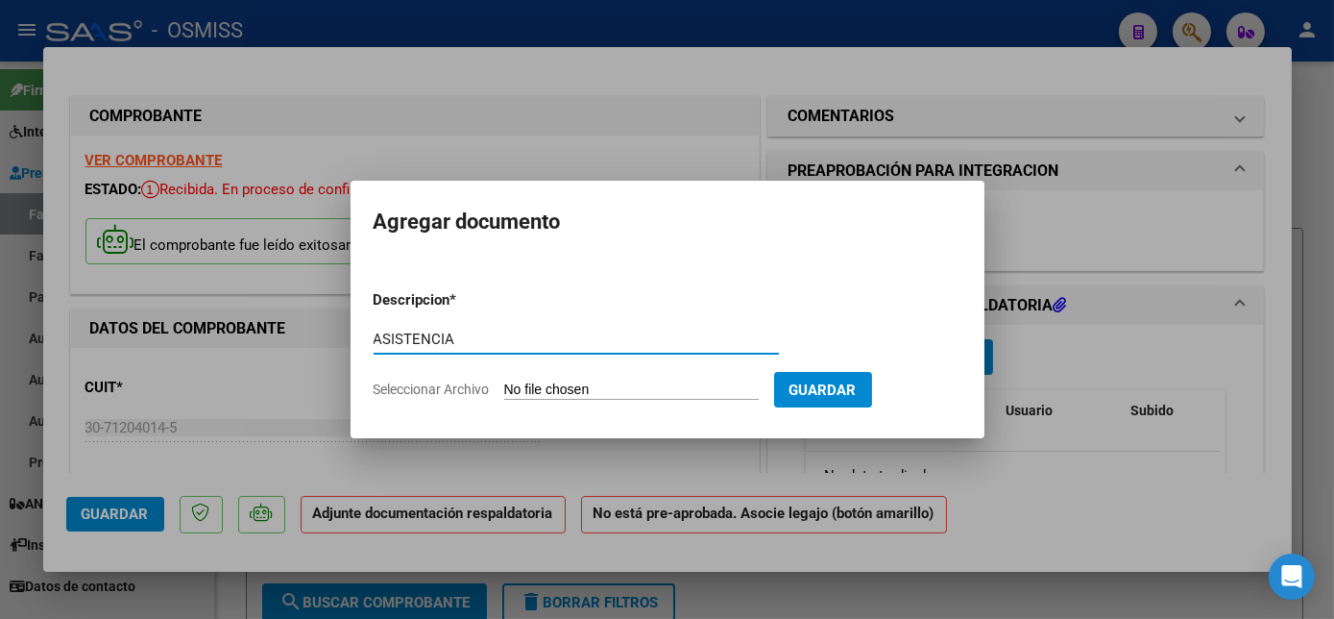
type input "ASISTENCIA"
click at [613, 400] on form "Descripcion * ASISTENCIA Escriba aquí una descripcion Seleccionar Archivo Guard…" at bounding box center [668, 345] width 588 height 140
click at [617, 389] on input "Seleccionar Archivo" at bounding box center [631, 390] width 255 height 18
type input "C:\fakepath\3 [PERSON_NAME] Loan Planilla Asist Terapias [DATE] - CPBA Contable…"
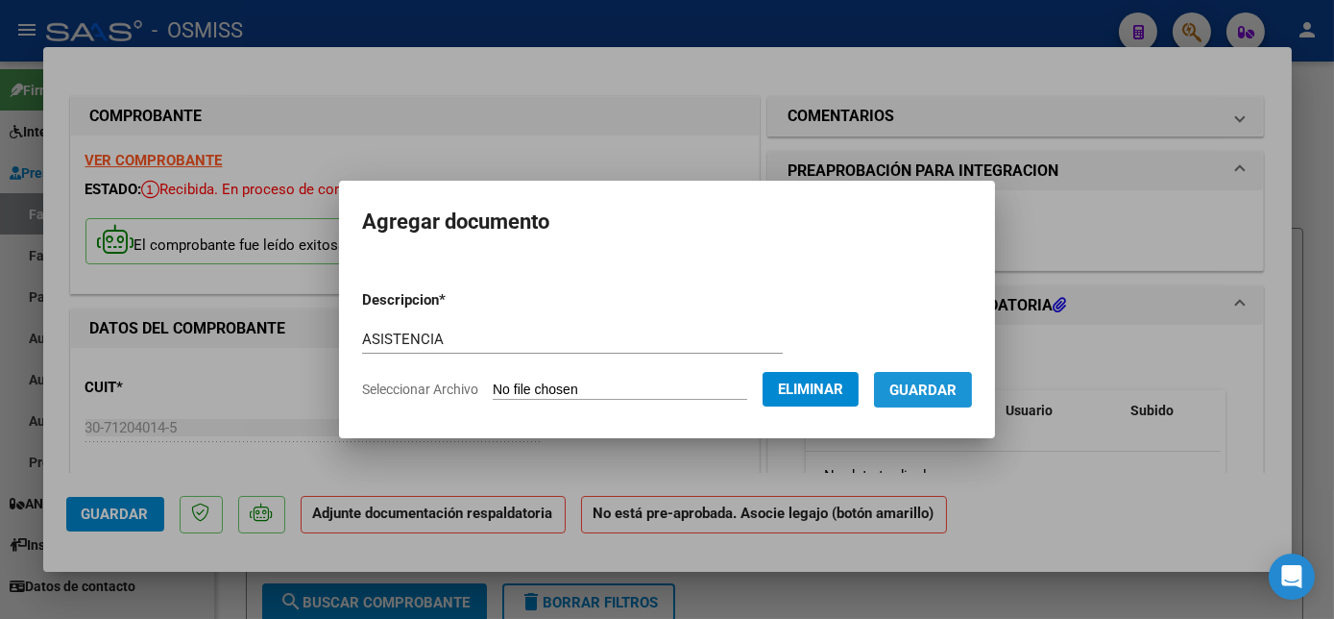
click at [936, 383] on span "Guardar" at bounding box center [923, 389] width 67 height 17
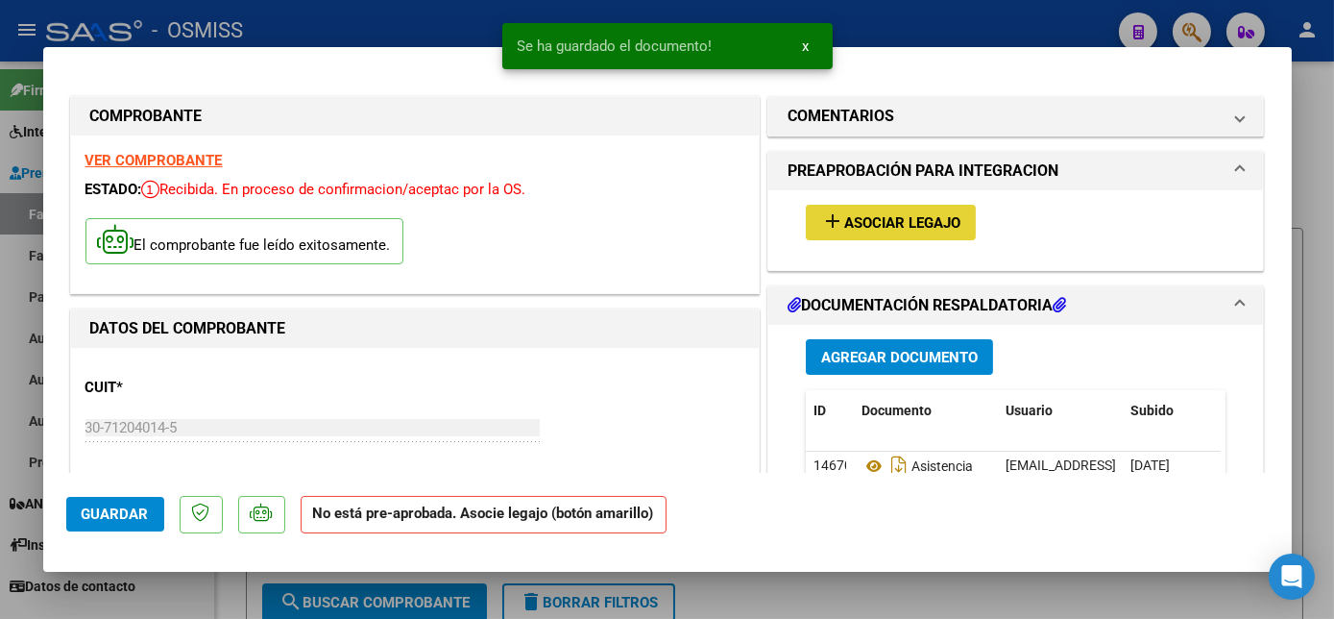
click at [844, 230] on span "Asociar Legajo" at bounding box center [902, 222] width 116 height 17
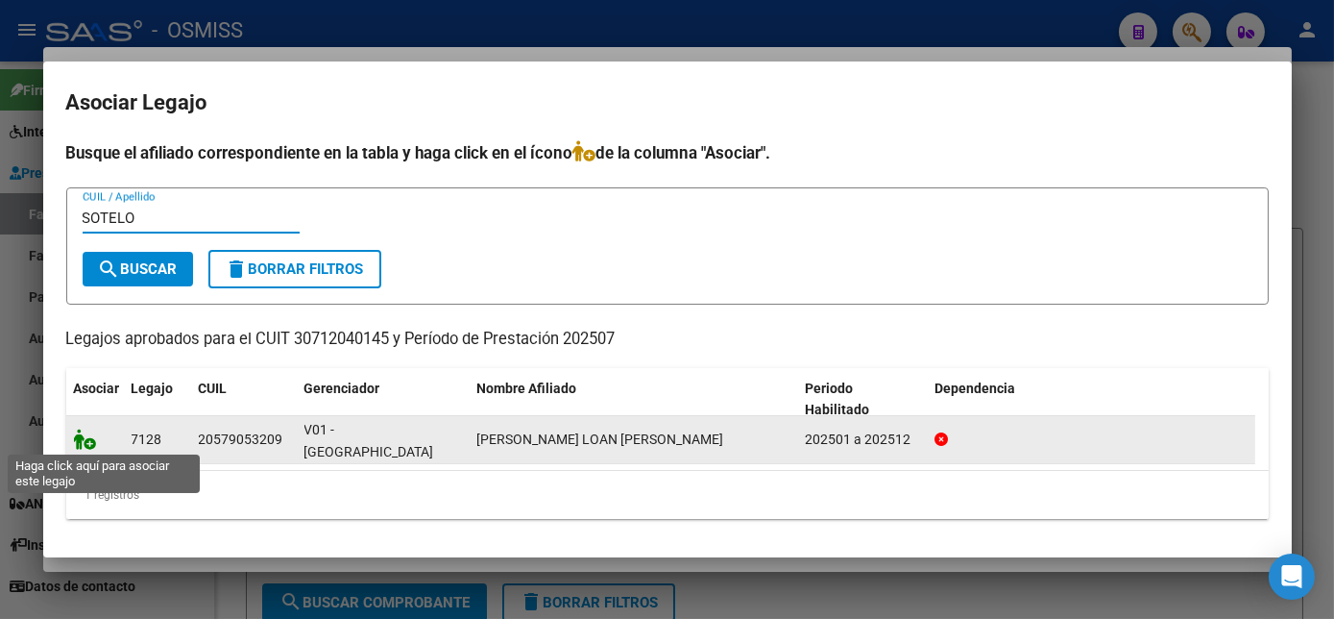
type input "SOTELO"
click at [83, 446] on icon at bounding box center [85, 438] width 23 height 21
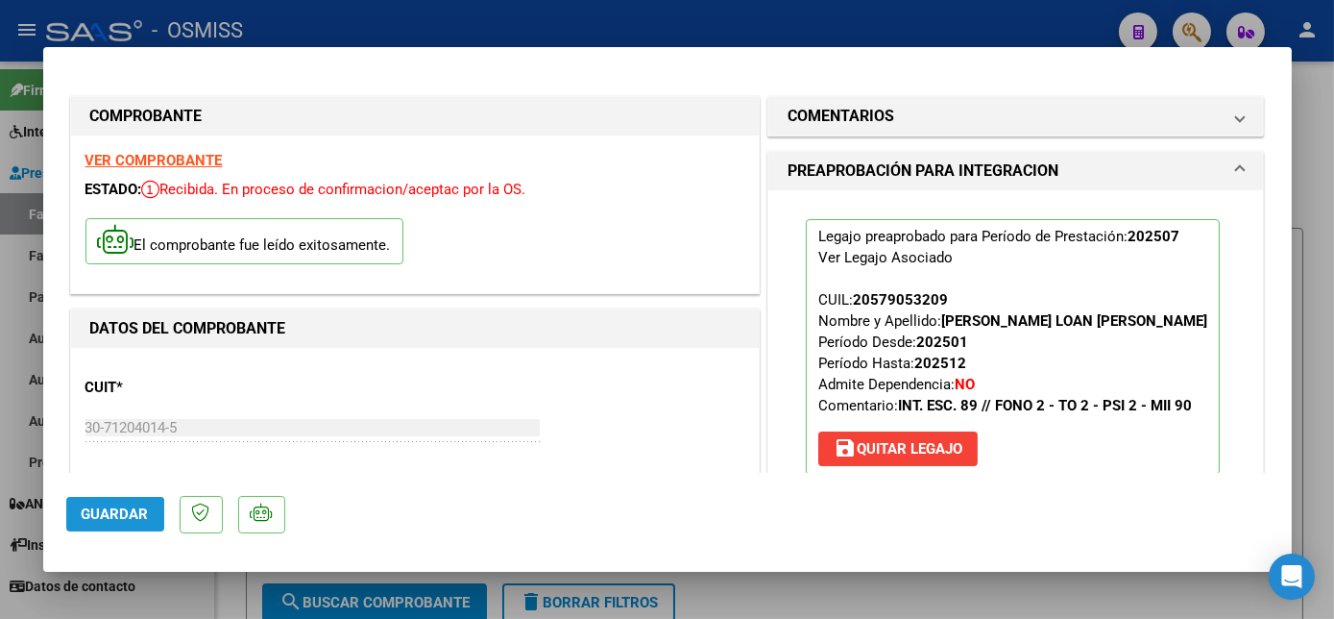
click at [110, 520] on span "Guardar" at bounding box center [115, 513] width 67 height 17
click at [172, 591] on div at bounding box center [667, 309] width 1334 height 619
type input "$ 0,00"
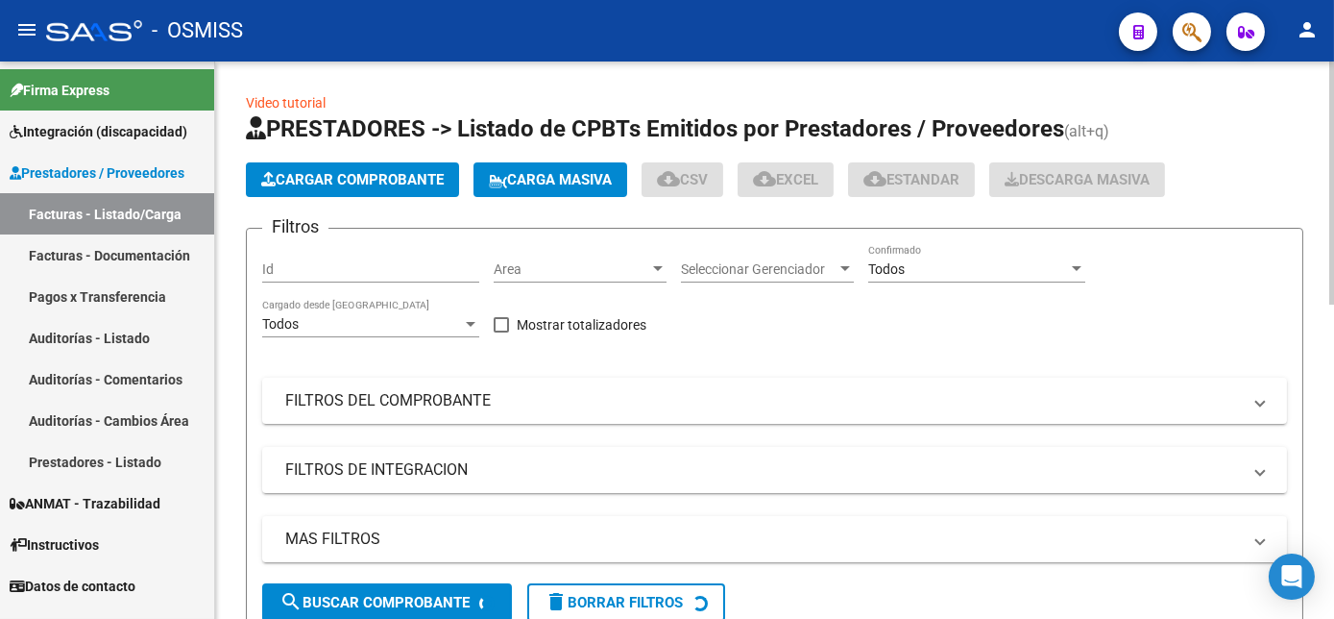
click at [404, 174] on span "Cargar Comprobante" at bounding box center [352, 179] width 183 height 17
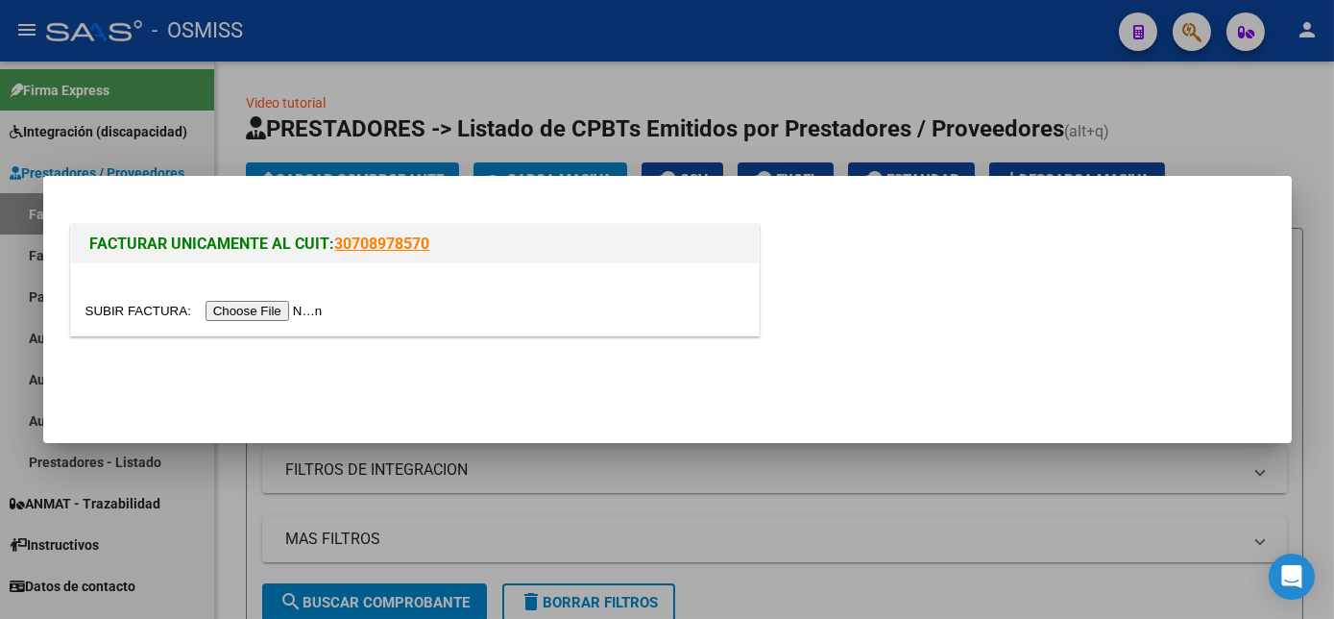
click at [282, 307] on input "file" at bounding box center [207, 311] width 243 height 20
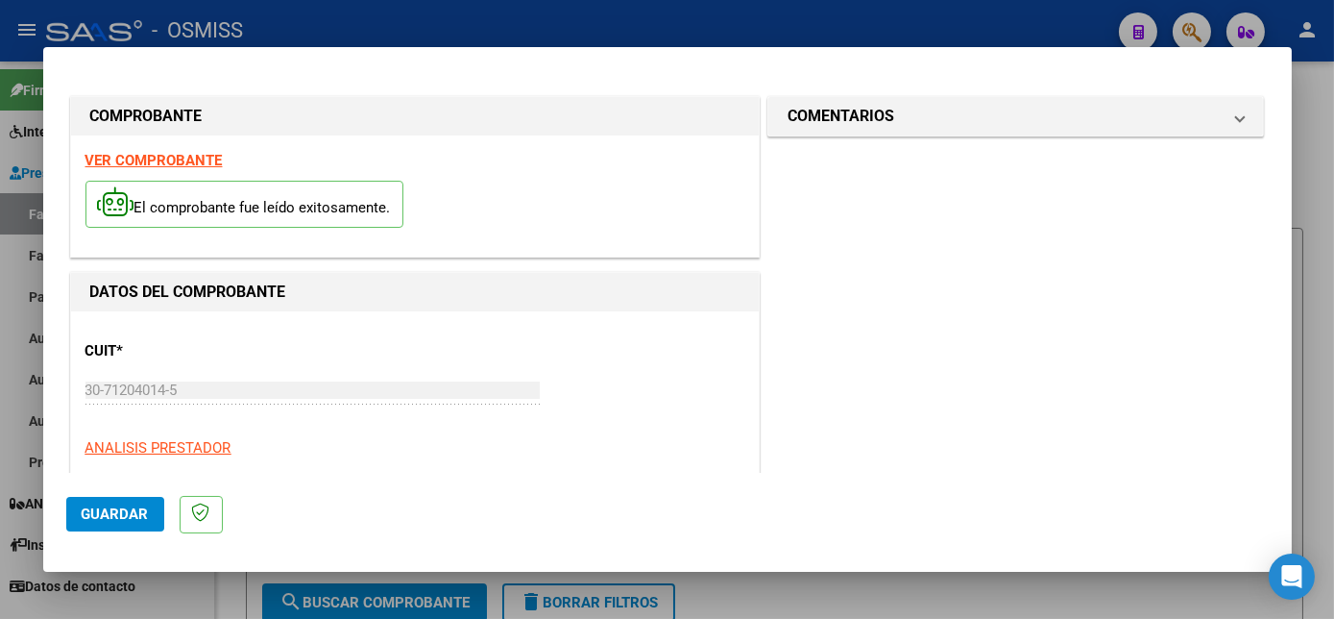
scroll to position [302, 0]
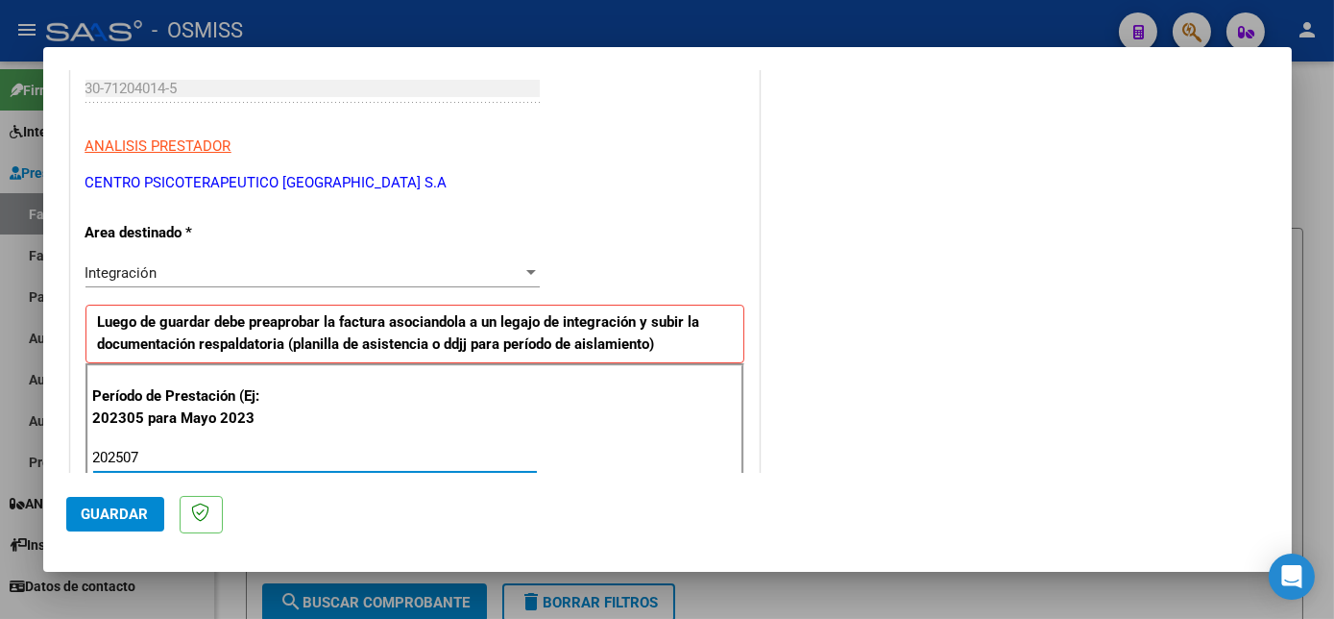
type input "202507"
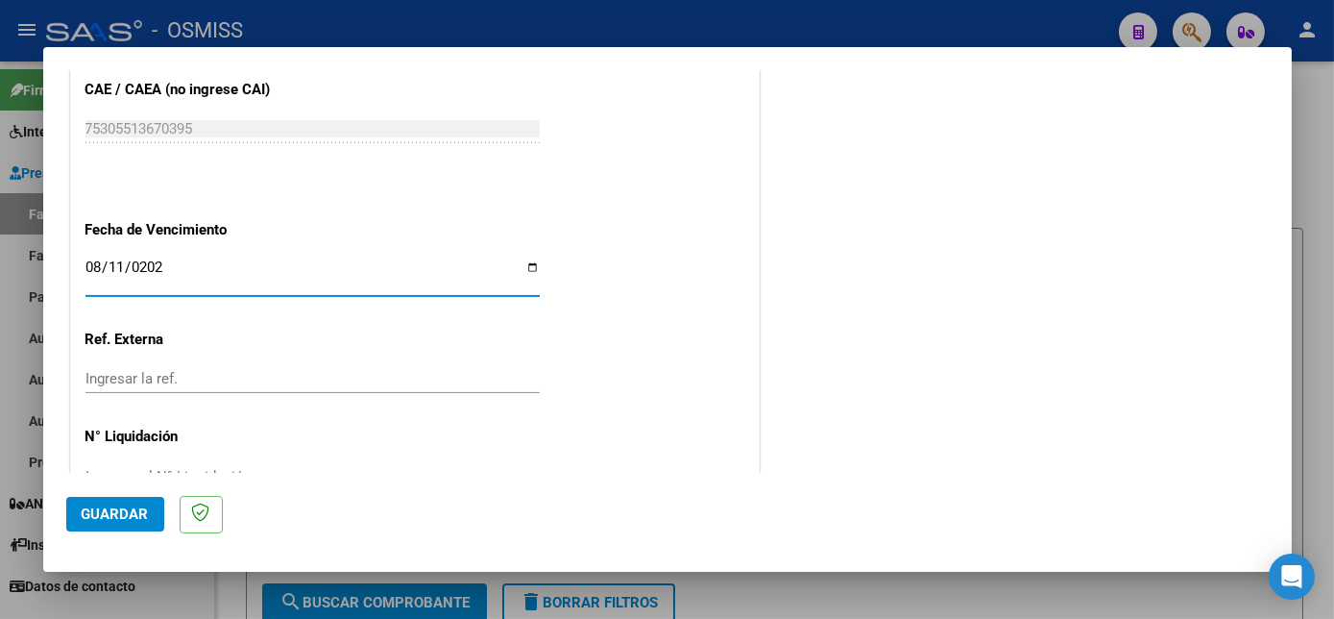
type input "[DATE]"
click at [151, 513] on button "Guardar" at bounding box center [115, 514] width 98 height 35
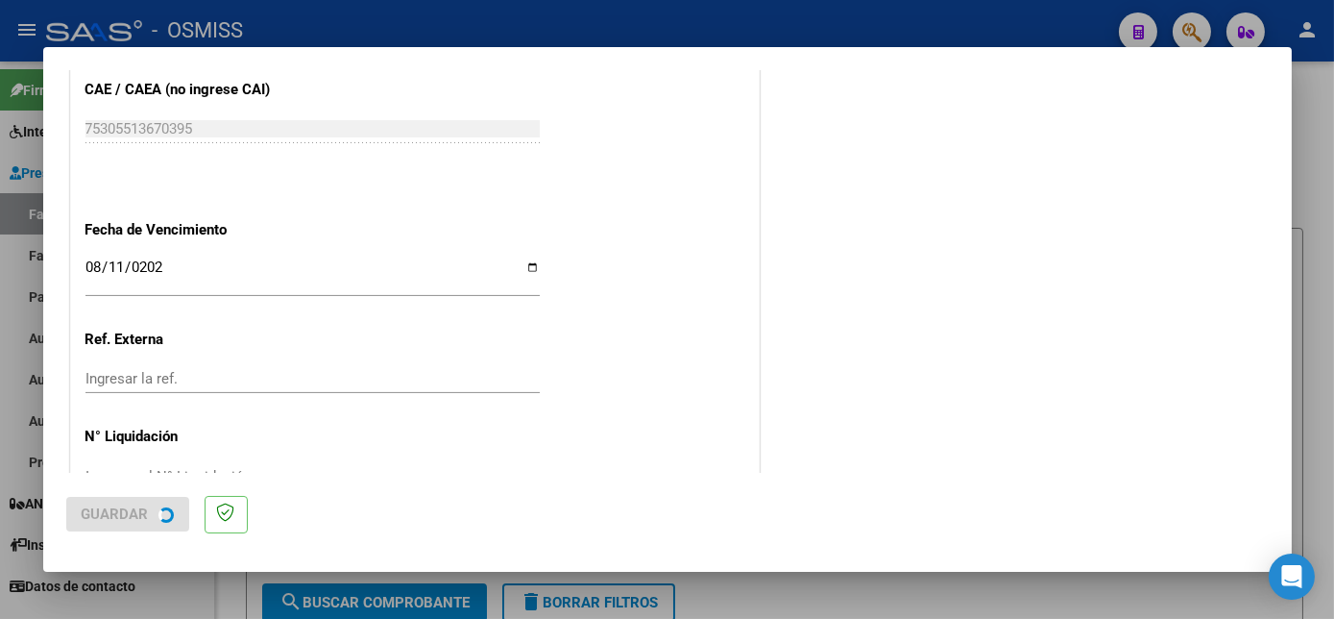
scroll to position [0, 0]
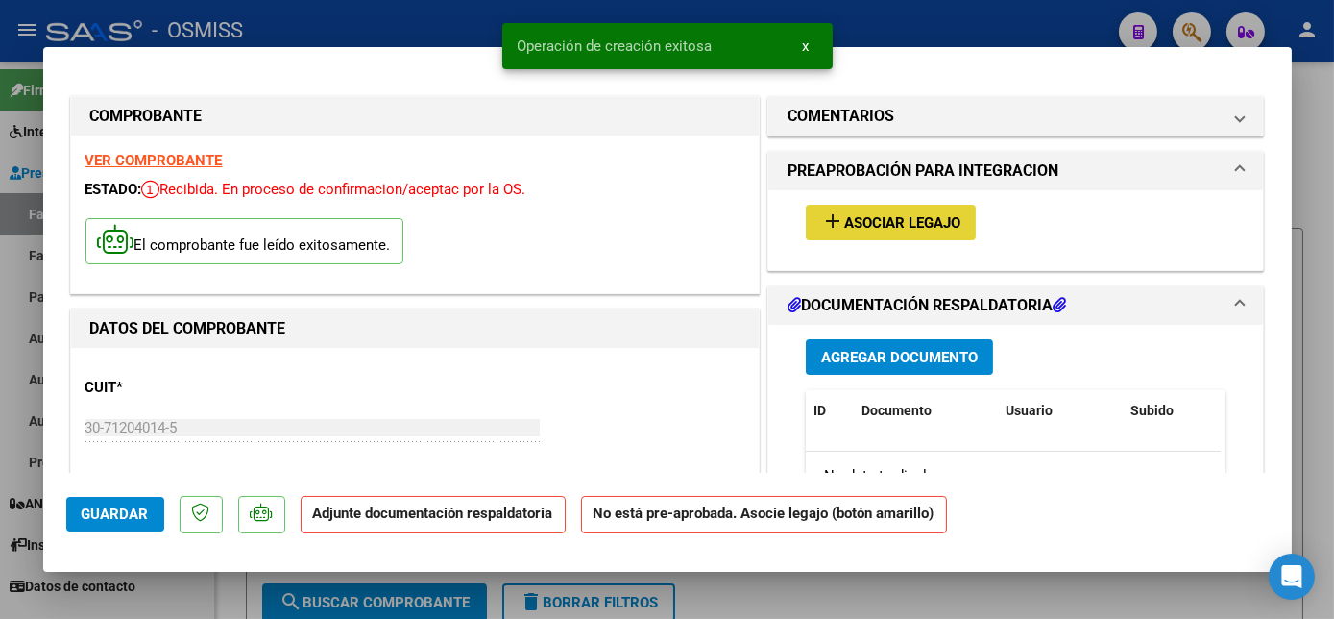
click at [844, 217] on span "Asociar Legajo" at bounding box center [902, 222] width 116 height 17
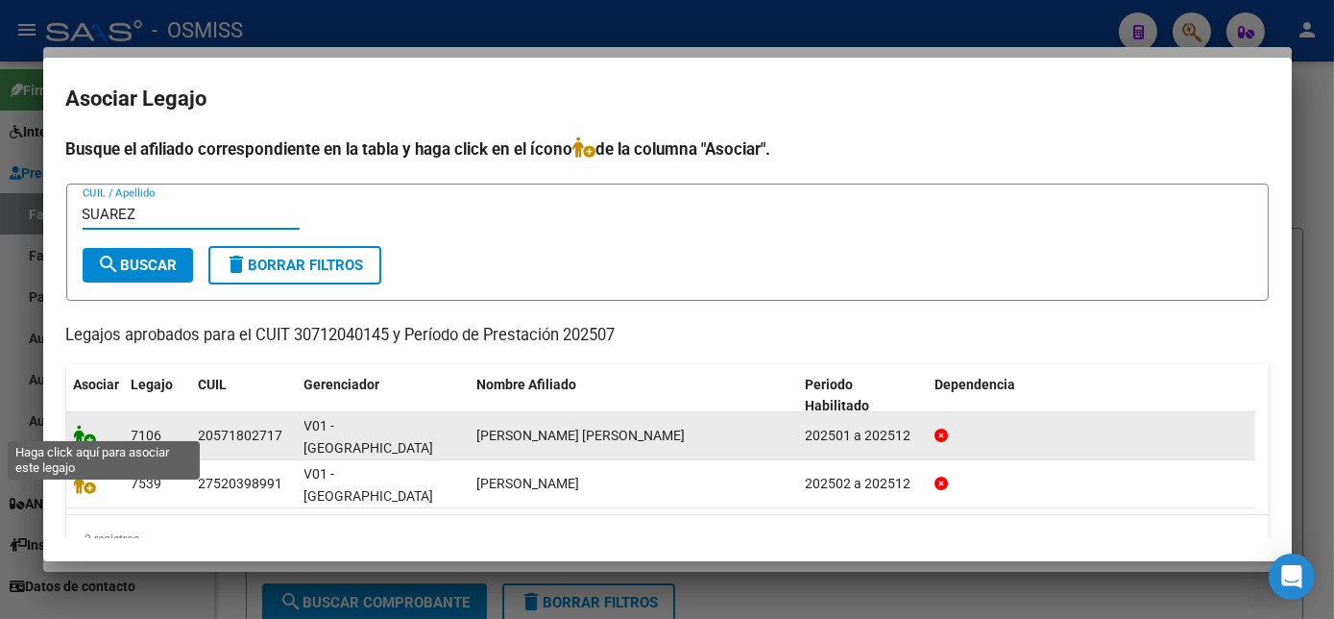
type input "SUAREZ"
click at [89, 425] on icon at bounding box center [85, 435] width 23 height 21
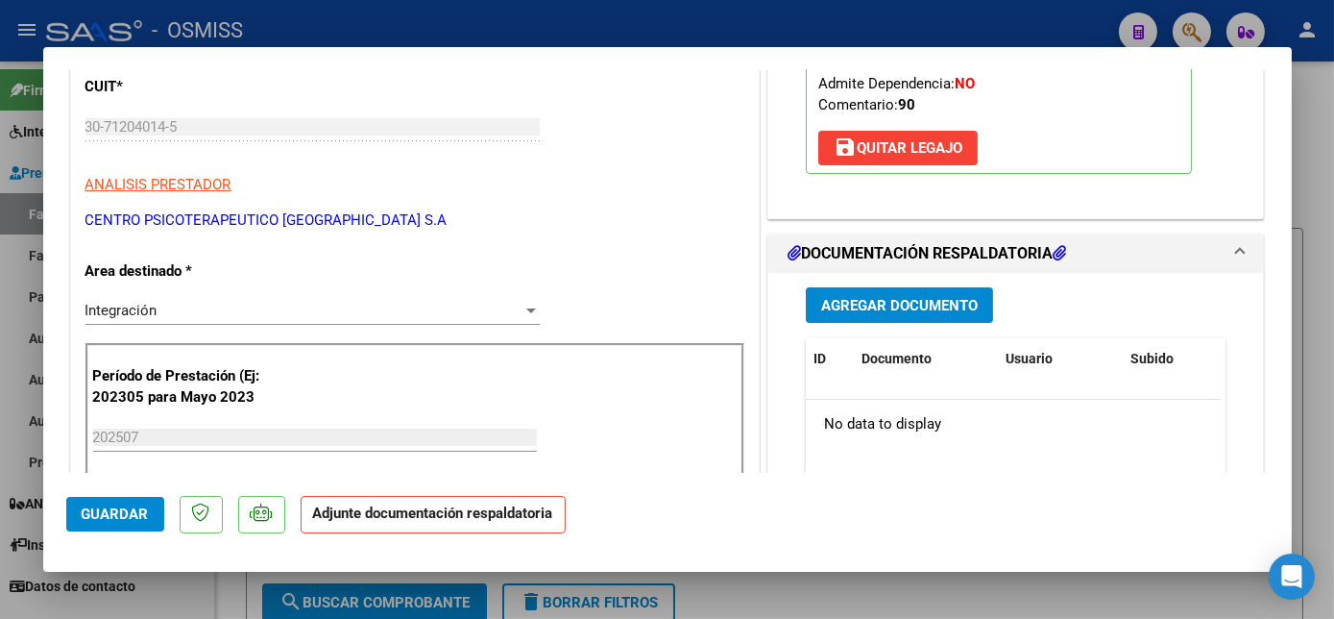
scroll to position [330, 0]
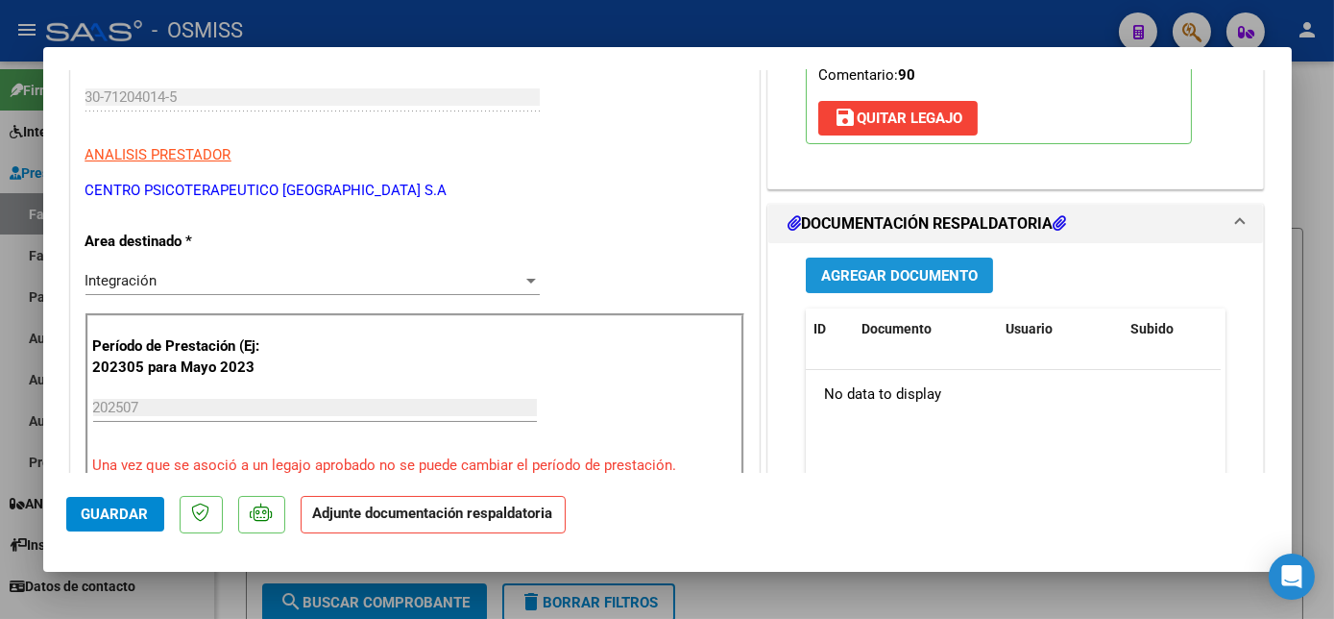
click at [899, 271] on span "Agregar Documento" at bounding box center [899, 275] width 157 height 17
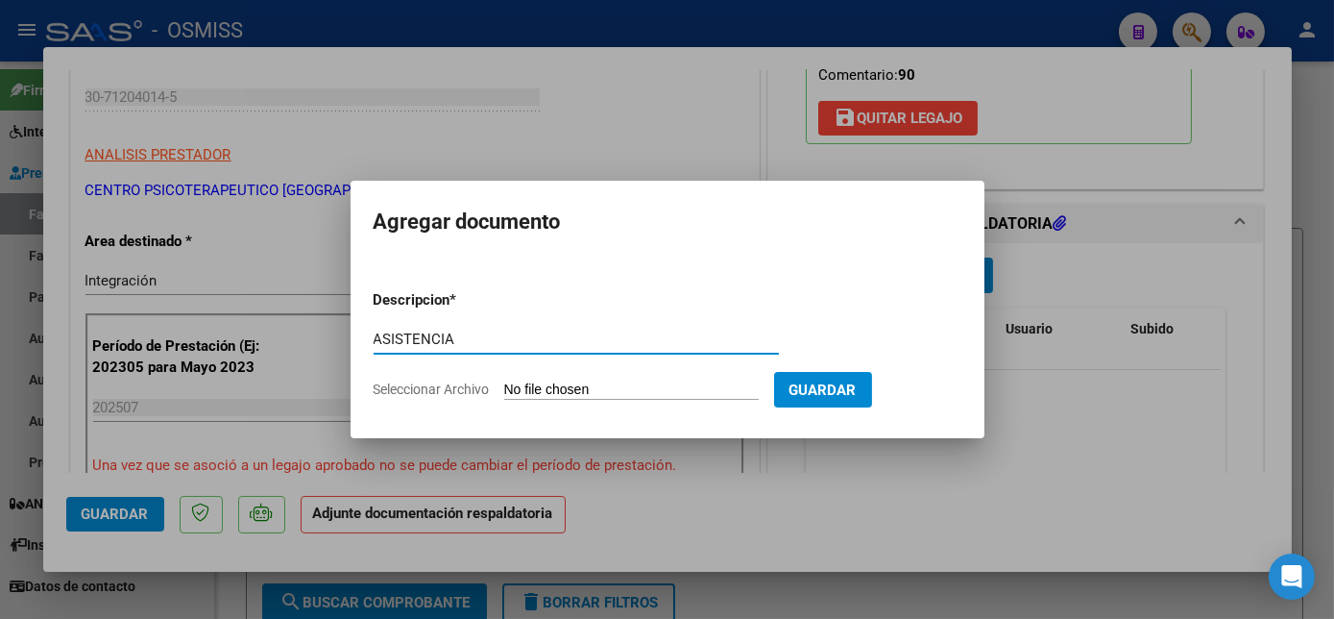
type input "ASISTENCIA"
click at [604, 397] on input "Seleccionar Archivo" at bounding box center [631, 390] width 255 height 18
type input "C:\fakepath\3 [PERSON_NAME] Asist Terapias [DATE] - CPBA Contable.pdf"
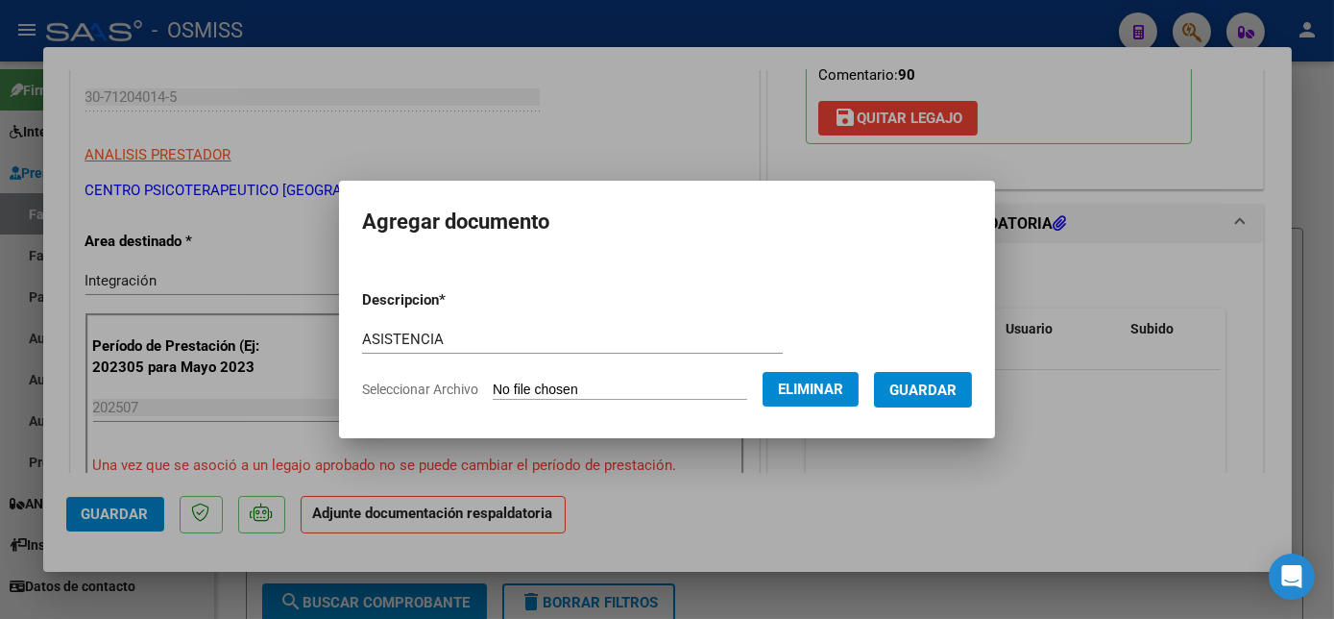
click at [930, 394] on span "Guardar" at bounding box center [923, 389] width 67 height 17
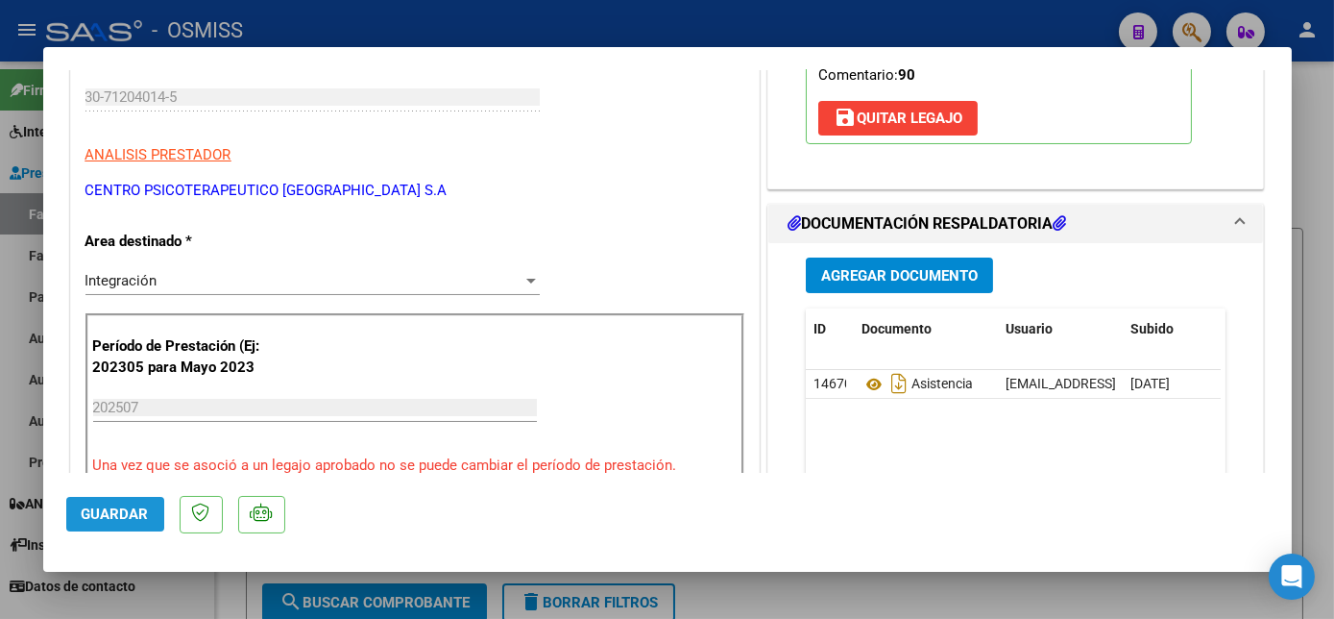
click at [121, 502] on button "Guardar" at bounding box center [115, 514] width 98 height 35
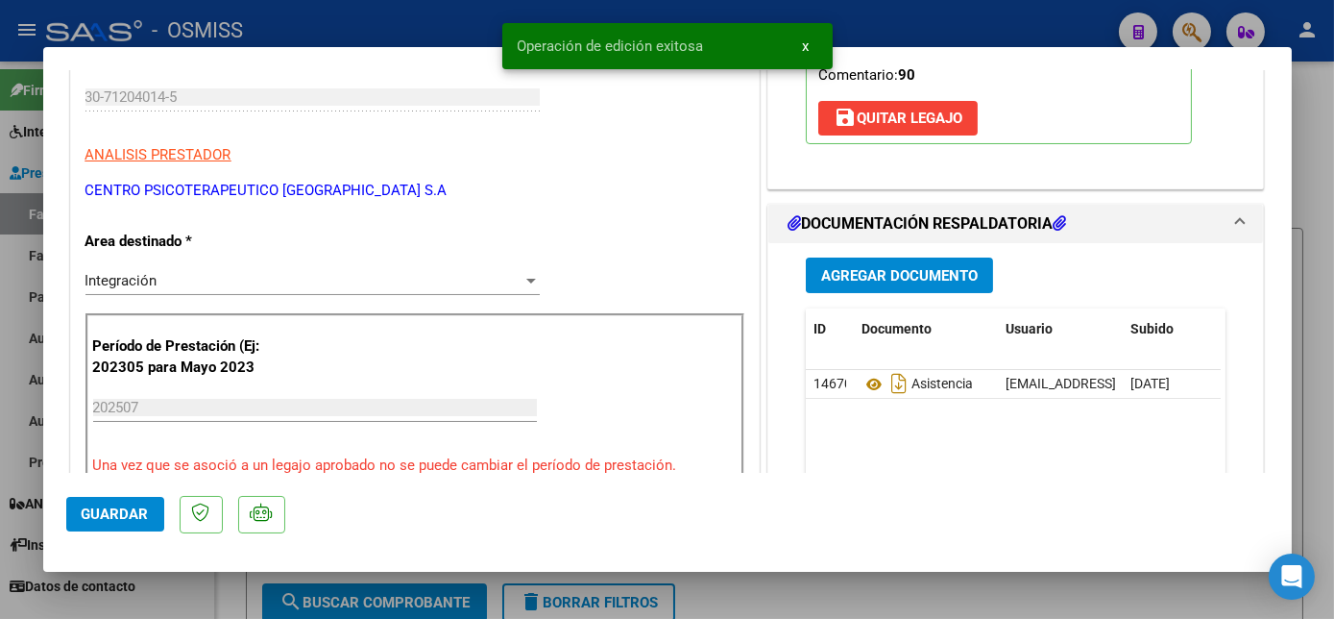
click at [138, 600] on div at bounding box center [667, 309] width 1334 height 619
type input "$ 0,00"
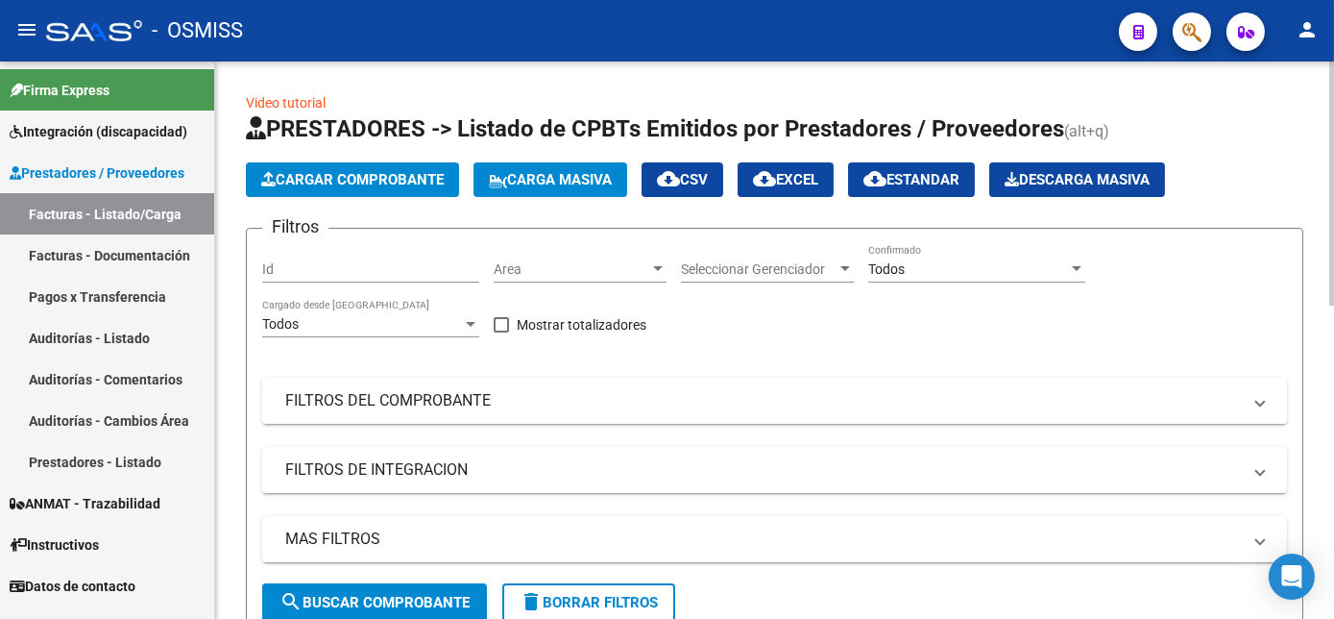
click at [1016, 264] on div "Todos" at bounding box center [969, 269] width 200 height 16
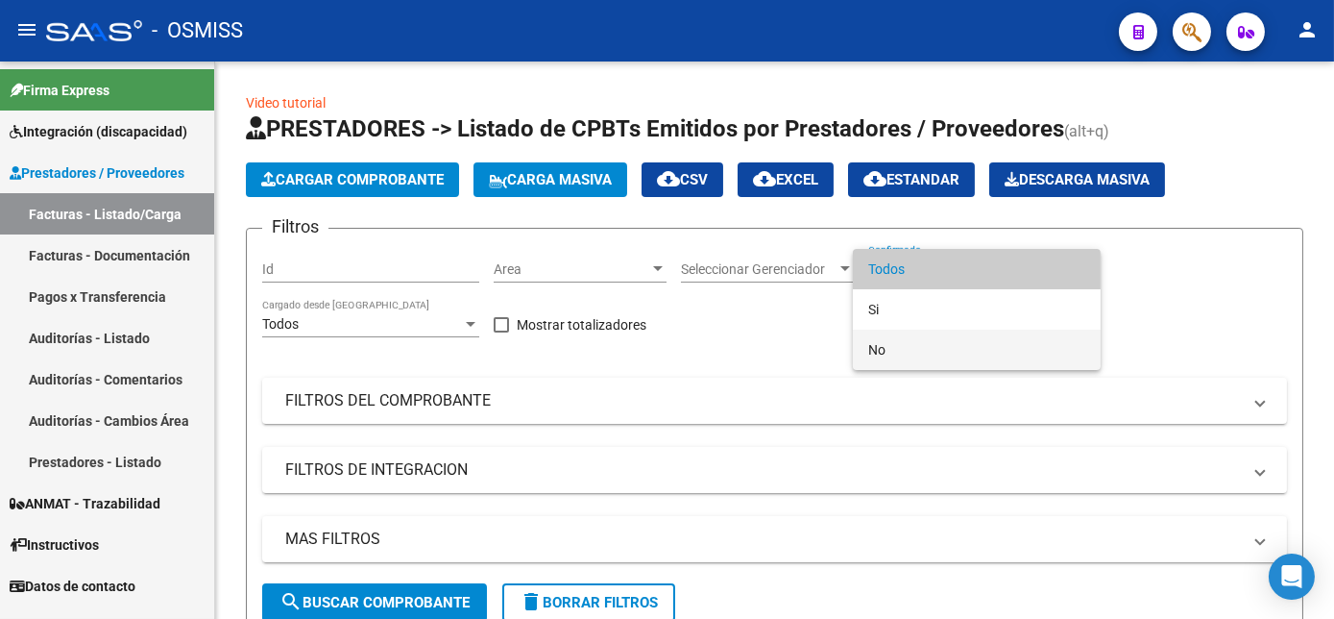
click at [918, 346] on span "No" at bounding box center [977, 350] width 217 height 40
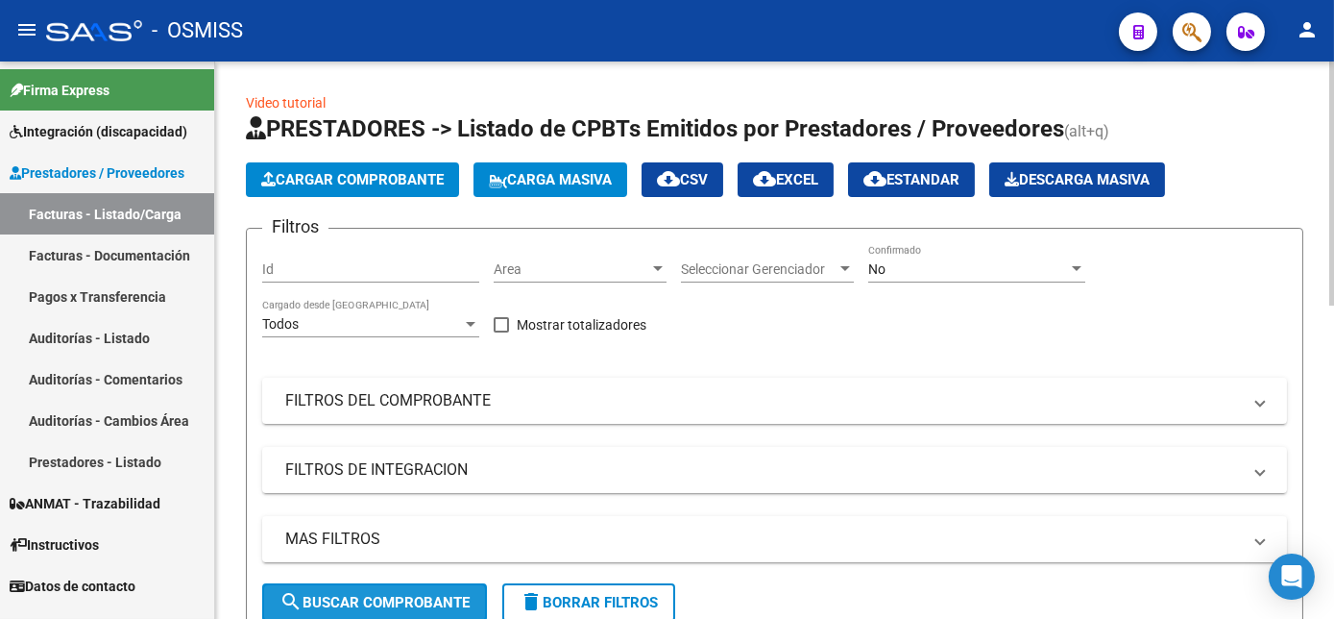
click at [428, 595] on span "search Buscar Comprobante" at bounding box center [375, 602] width 190 height 17
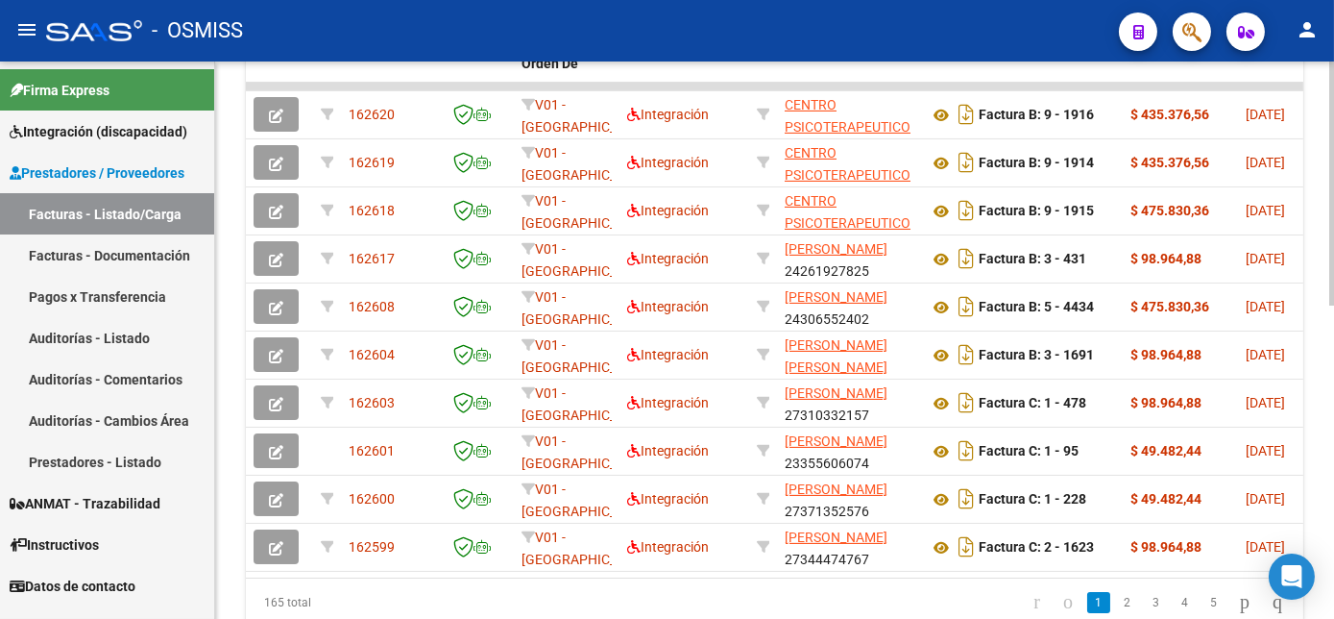
click at [1334, 409] on html "menu - OSMISS person Firma Express Integración (discapacidad) Legajos Prestador…" at bounding box center [667, 309] width 1334 height 619
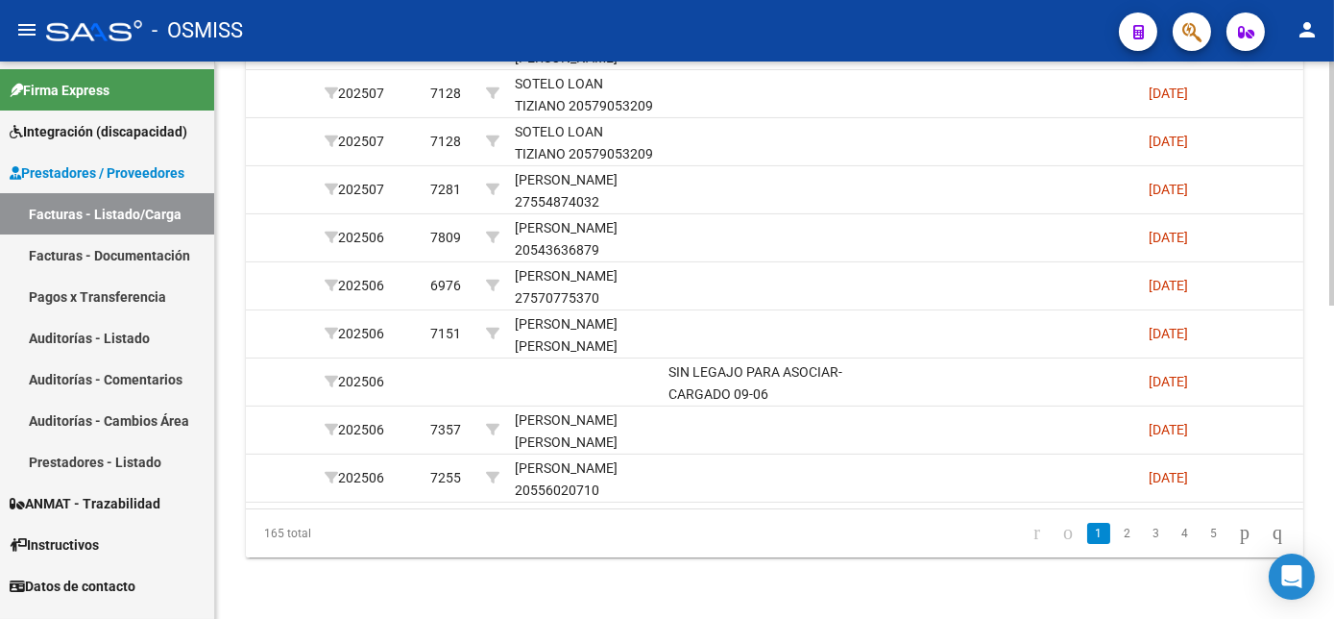
scroll to position [714, 0]
click at [1332, 474] on div at bounding box center [1332, 497] width 5 height 244
click at [1116, 528] on link "2" at bounding box center [1127, 533] width 23 height 21
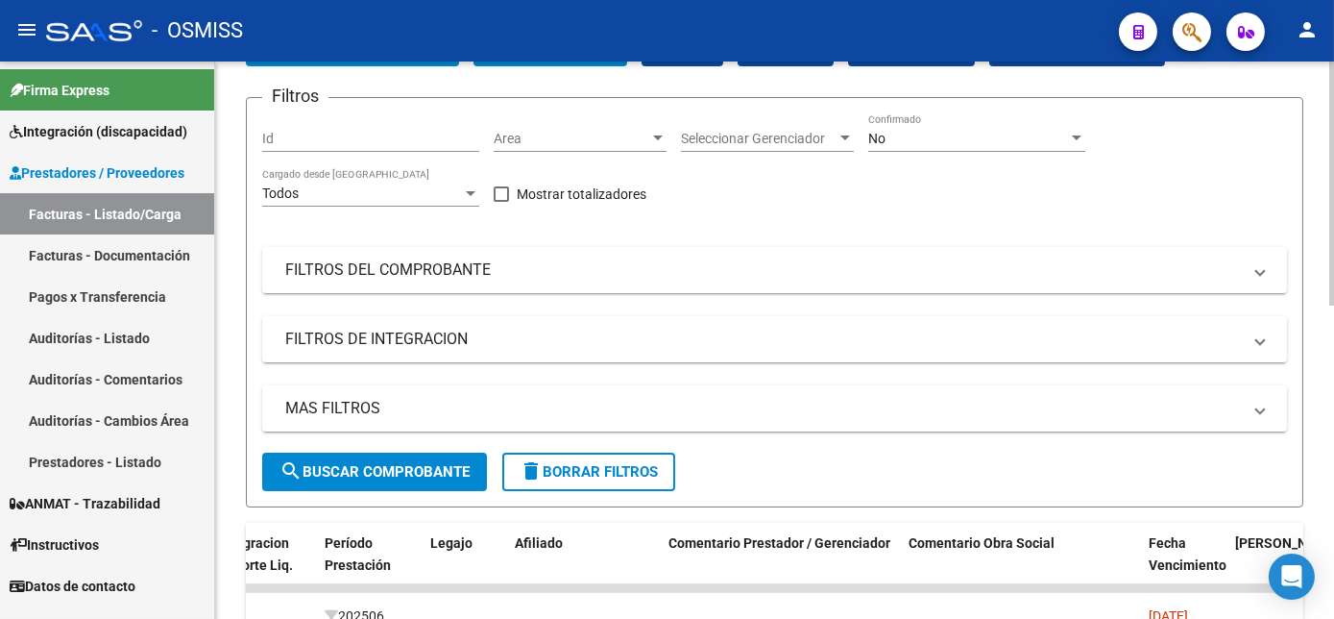
scroll to position [58, 0]
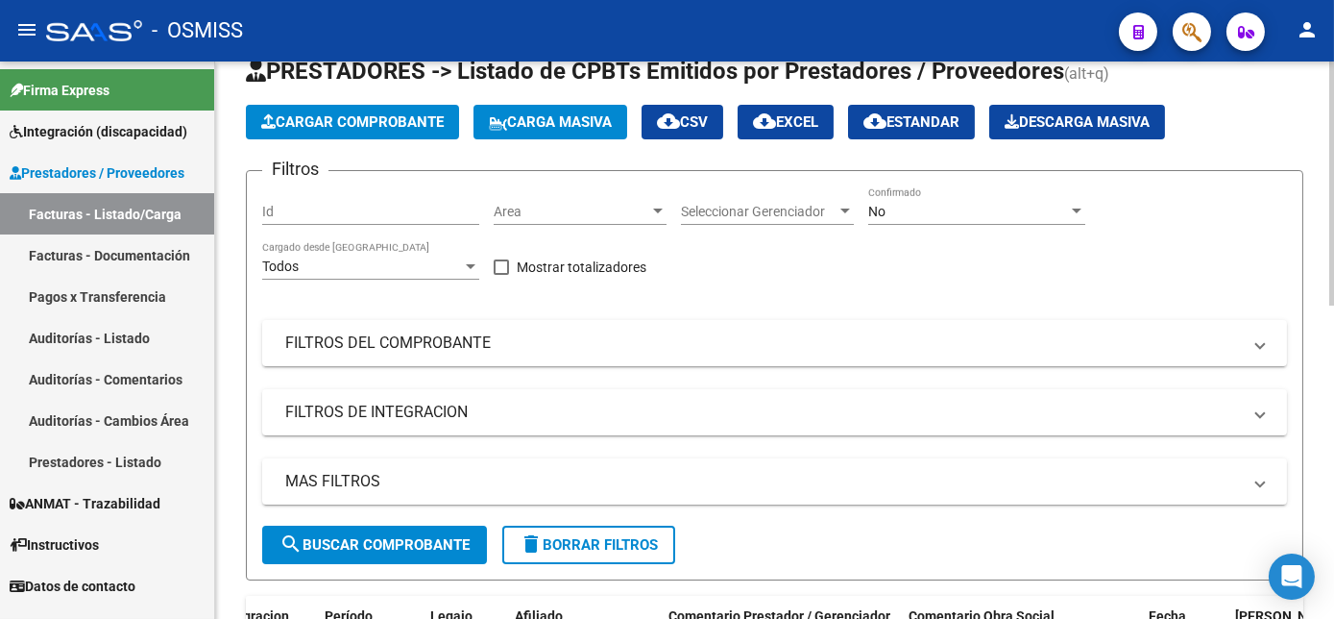
click at [425, 126] on span "Cargar Comprobante" at bounding box center [352, 121] width 183 height 17
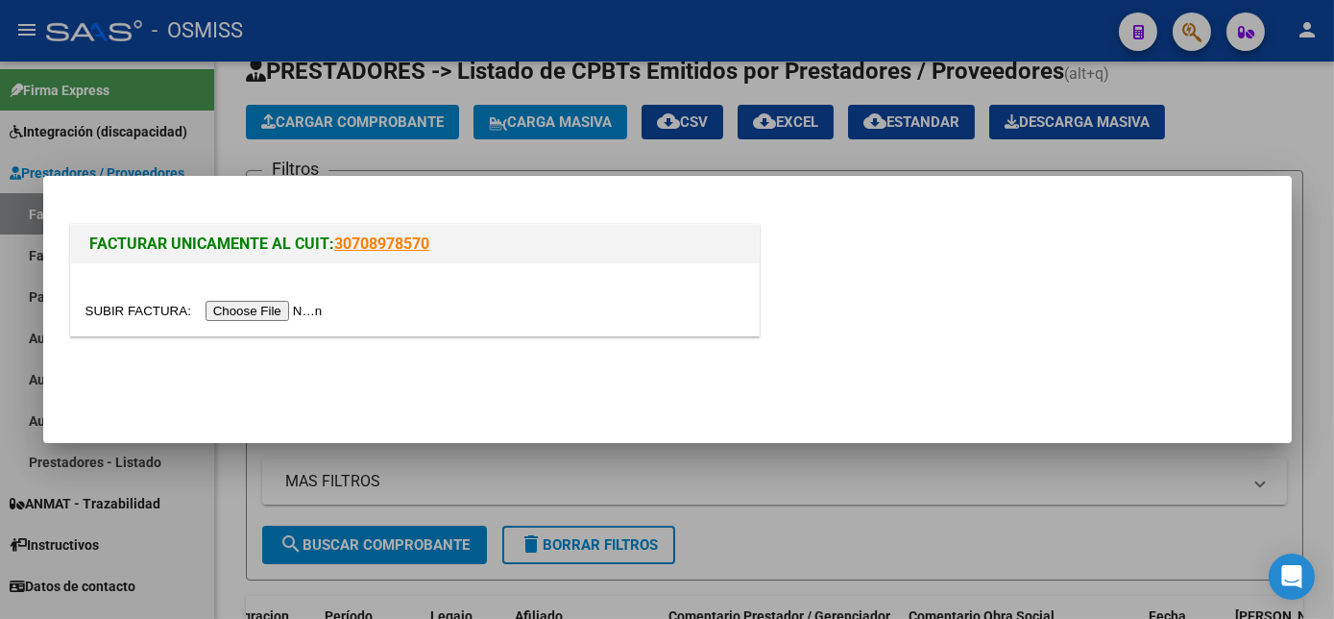
click at [262, 316] on input "file" at bounding box center [207, 311] width 243 height 20
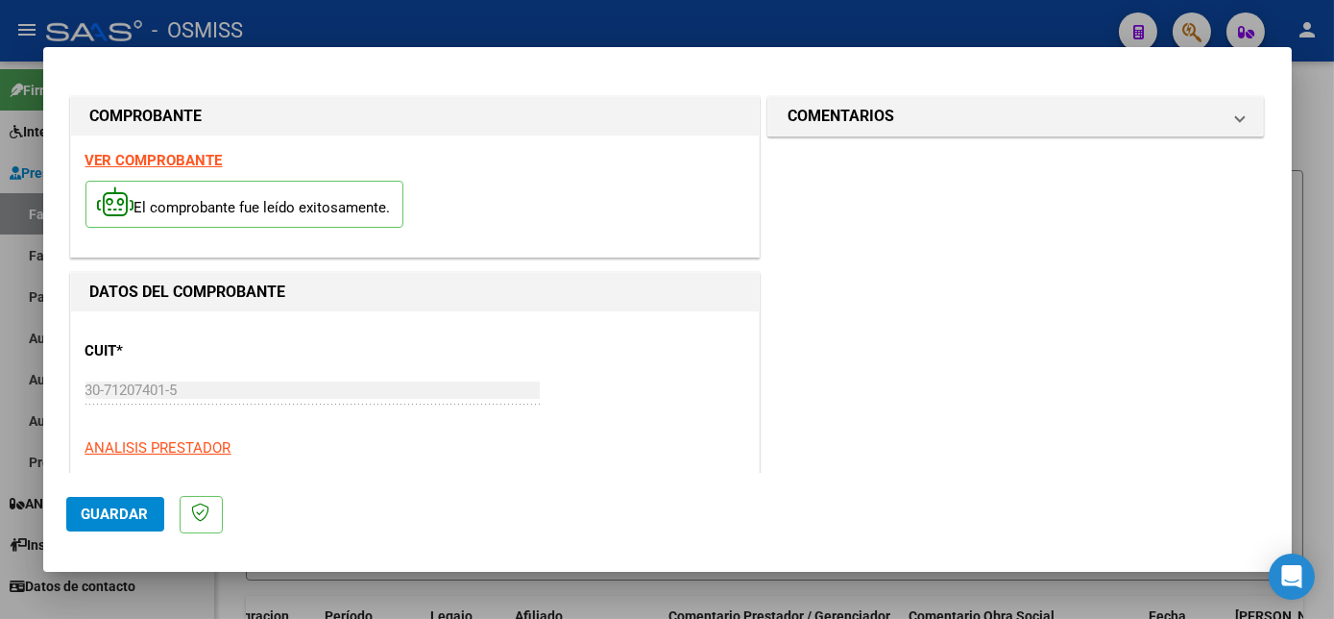
scroll to position [302, 0]
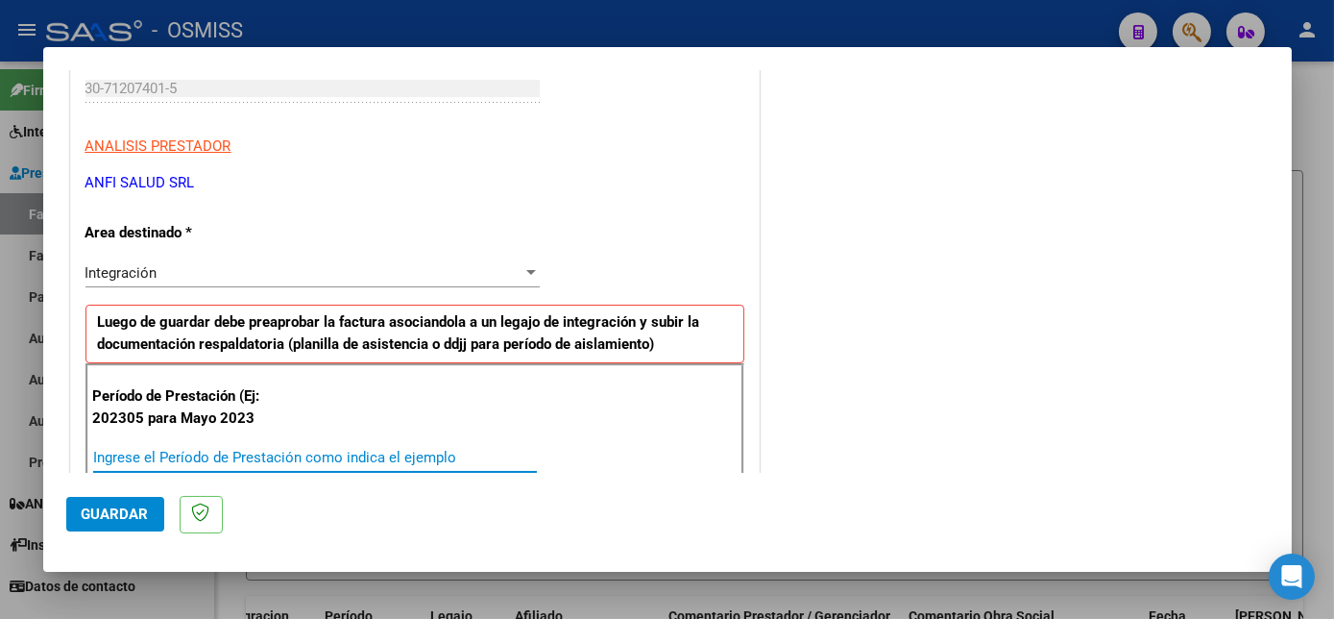
click at [417, 458] on input "Ingrese el Período de Prestación como indica el ejemplo" at bounding box center [315, 457] width 444 height 17
type input "202507"
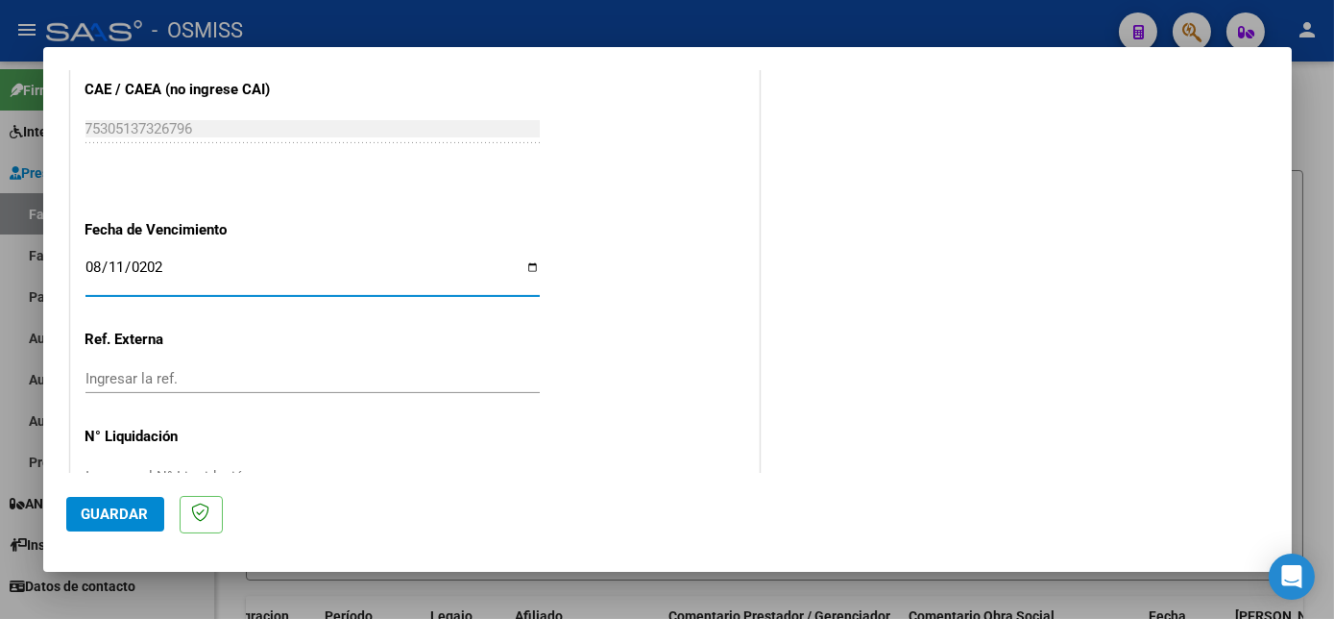
type input "[DATE]"
click at [99, 515] on span "Guardar" at bounding box center [115, 513] width 67 height 17
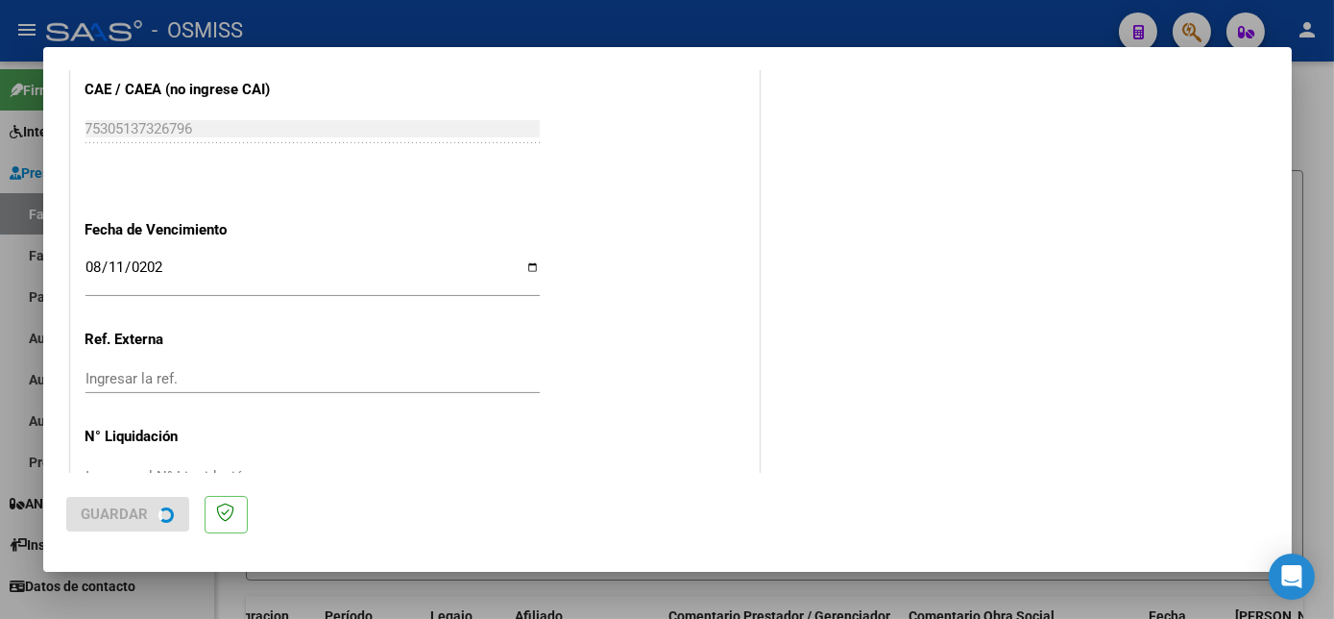
scroll to position [0, 0]
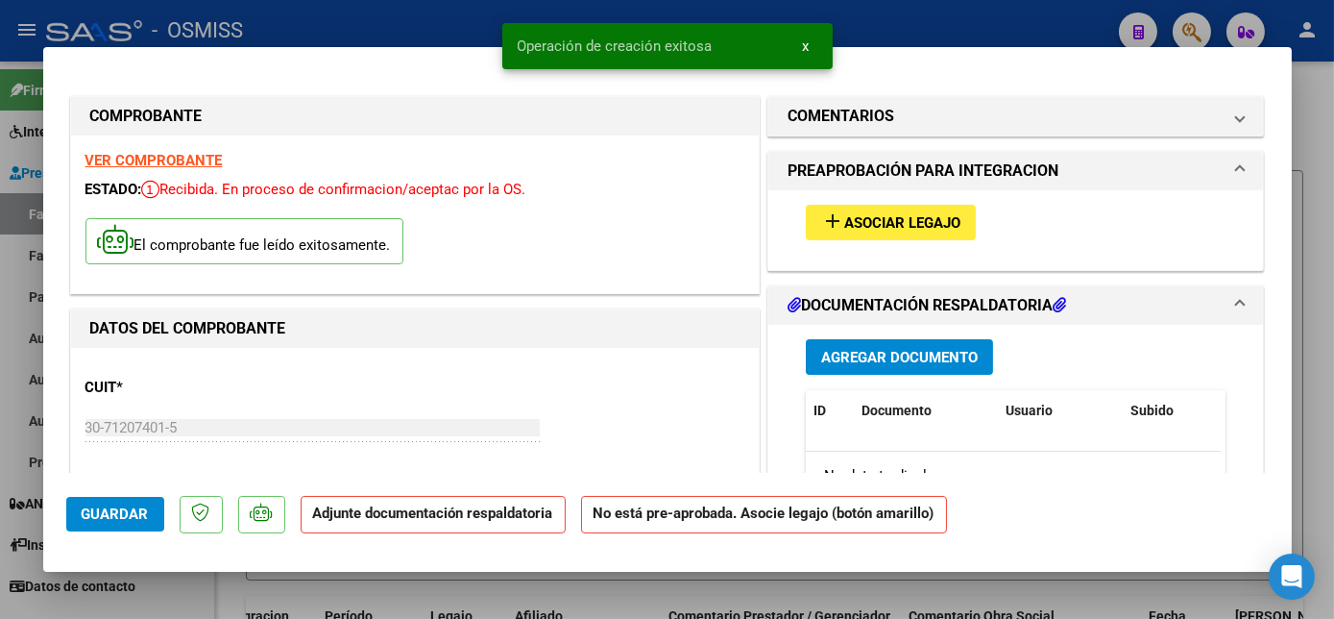
click at [889, 215] on span "Asociar Legajo" at bounding box center [902, 222] width 116 height 17
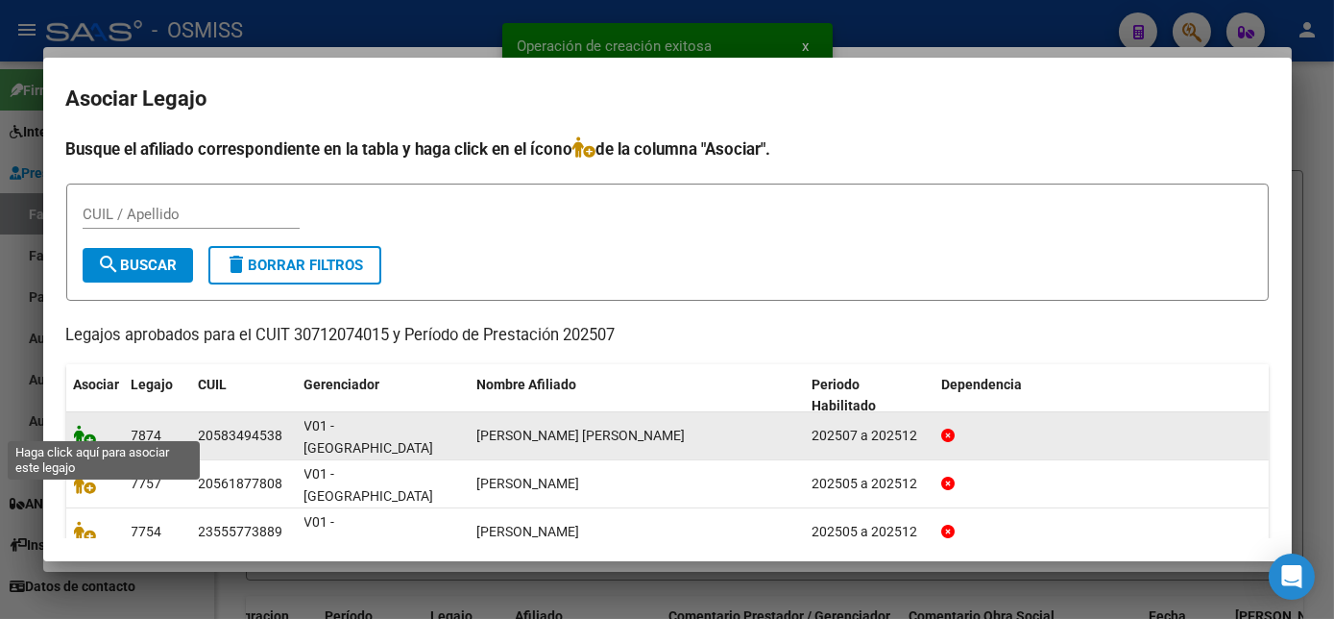
click at [79, 425] on icon at bounding box center [85, 435] width 23 height 21
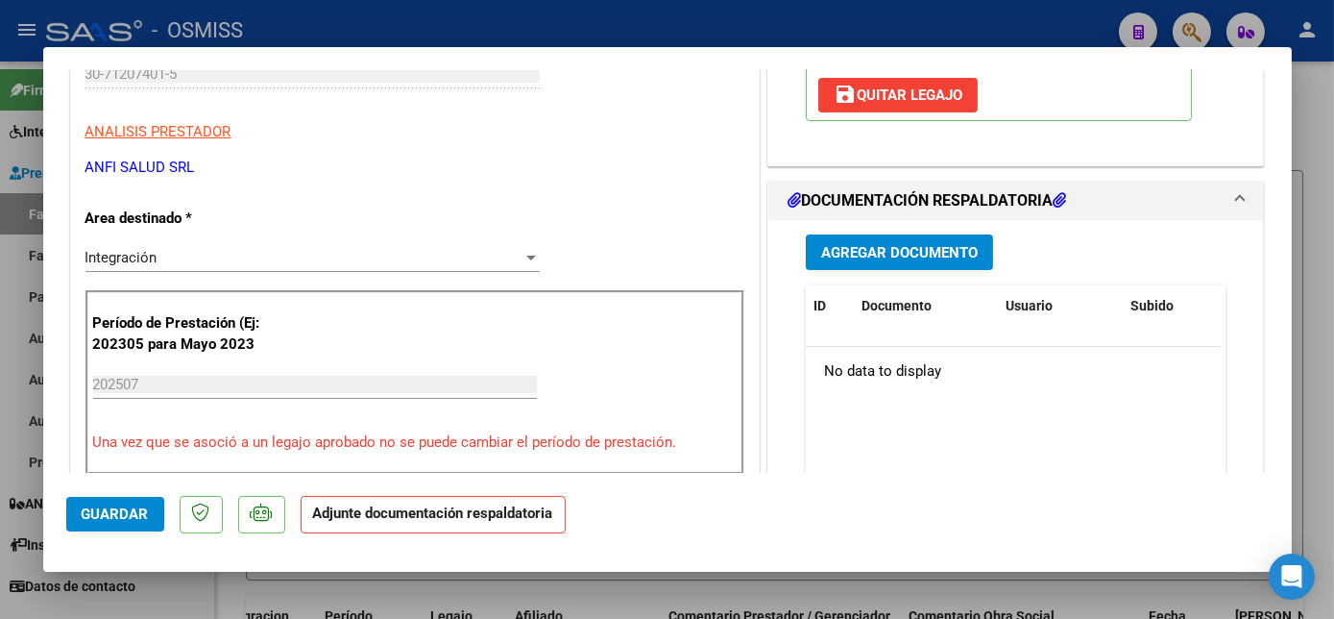
scroll to position [354, 0]
click at [917, 252] on span "Agregar Documento" at bounding box center [899, 252] width 157 height 17
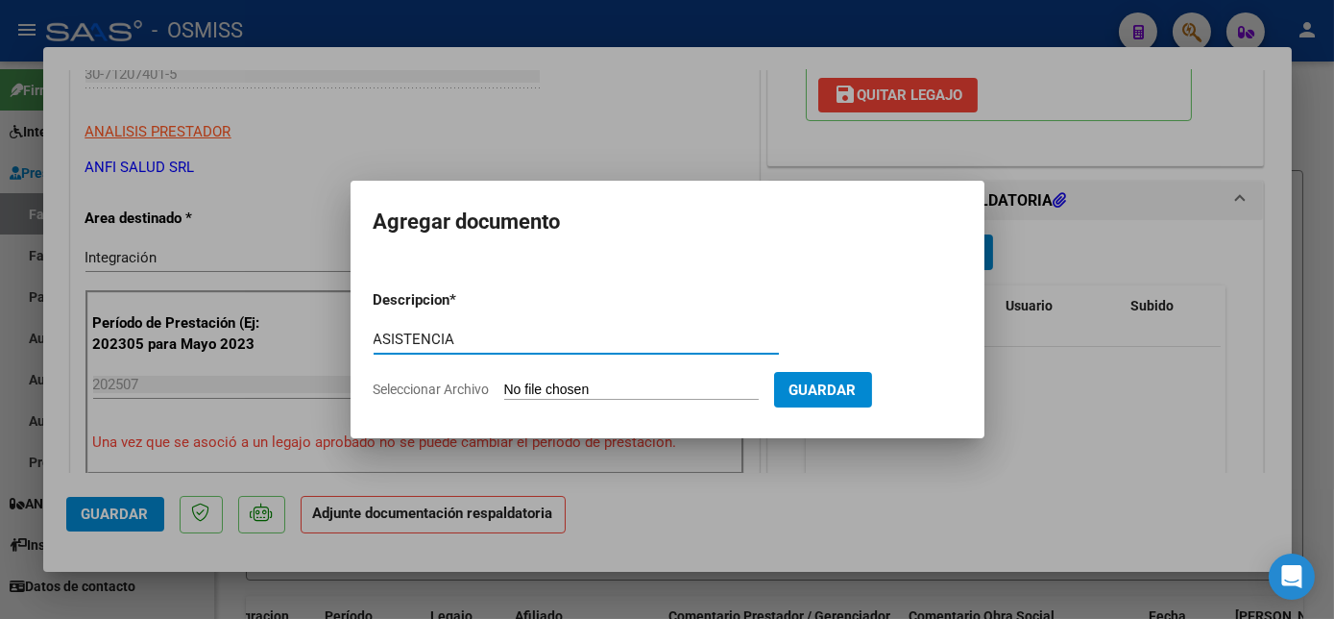
type input "ASISTENCIA"
click at [649, 391] on input "Seleccionar Archivo" at bounding box center [631, 390] width 255 height 18
type input "C:\fakepath\[PERSON_NAME] [PERSON_NAME] - FACTURACION ANFISALUD (1).pdf"
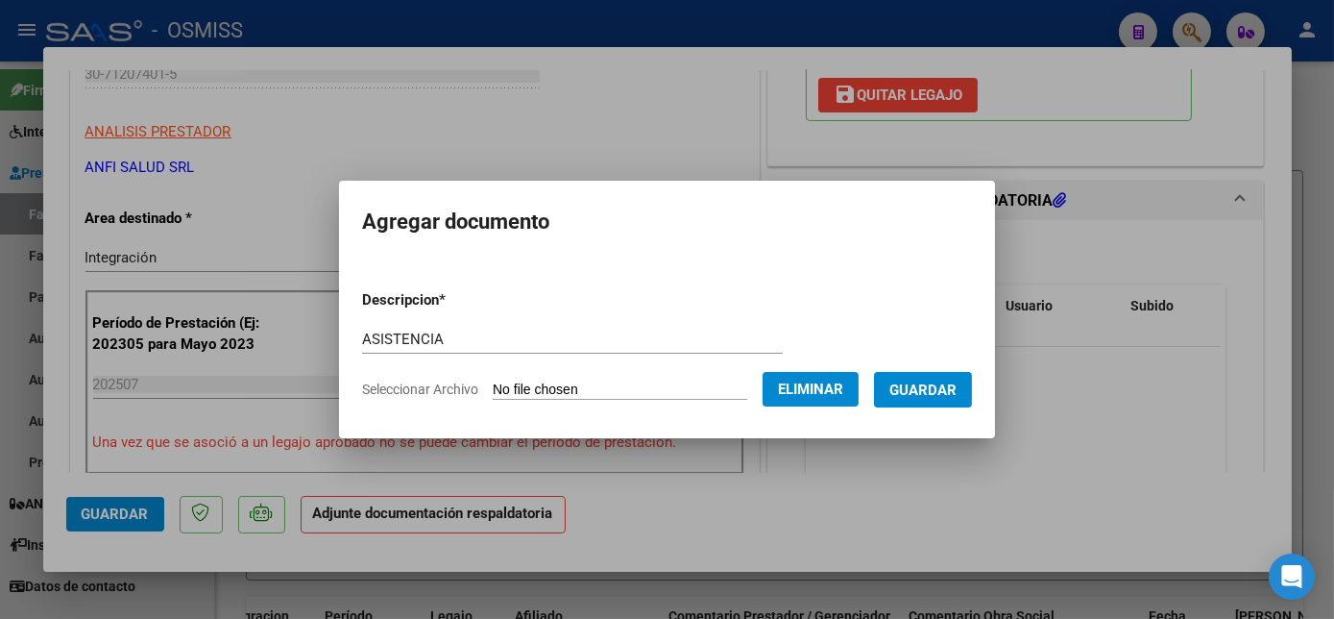
click at [943, 389] on span "Guardar" at bounding box center [923, 389] width 67 height 17
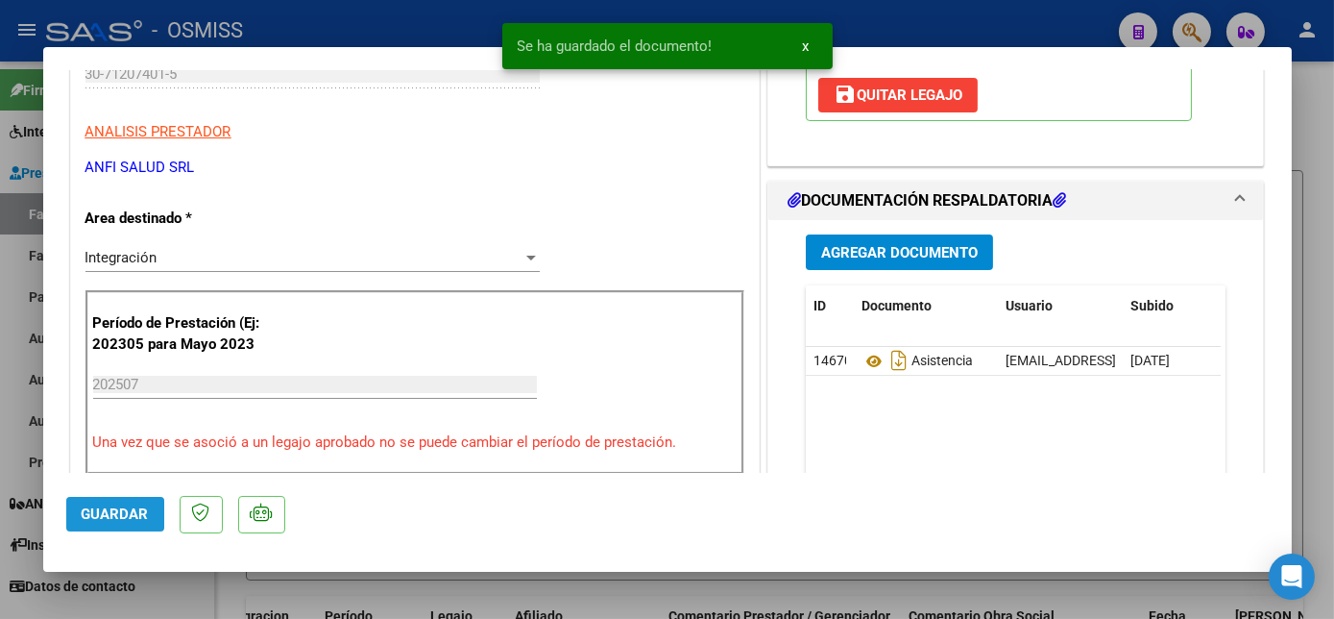
click at [136, 518] on span "Guardar" at bounding box center [115, 513] width 67 height 17
